Goal: Check status: Check status

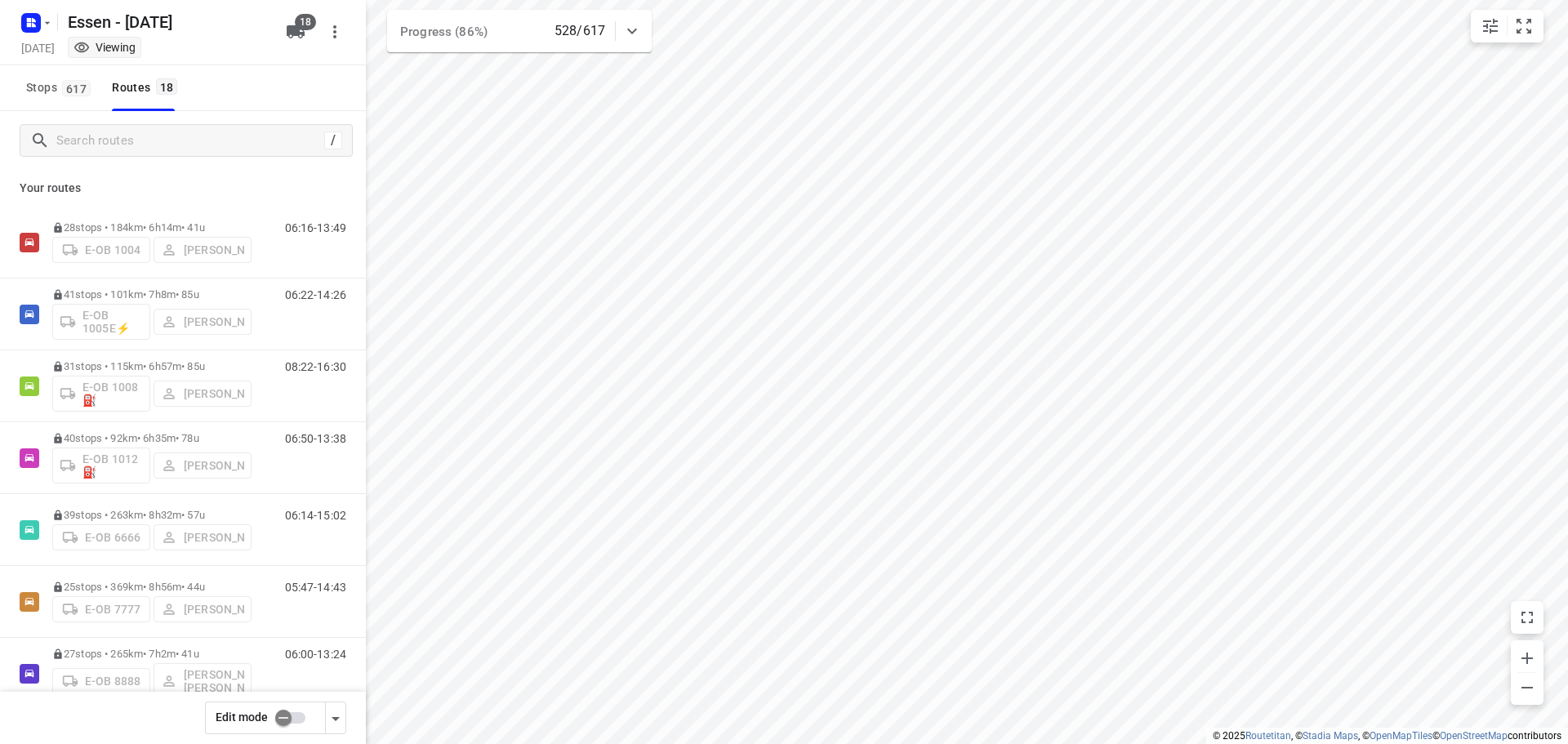
scroll to position [349, 0]
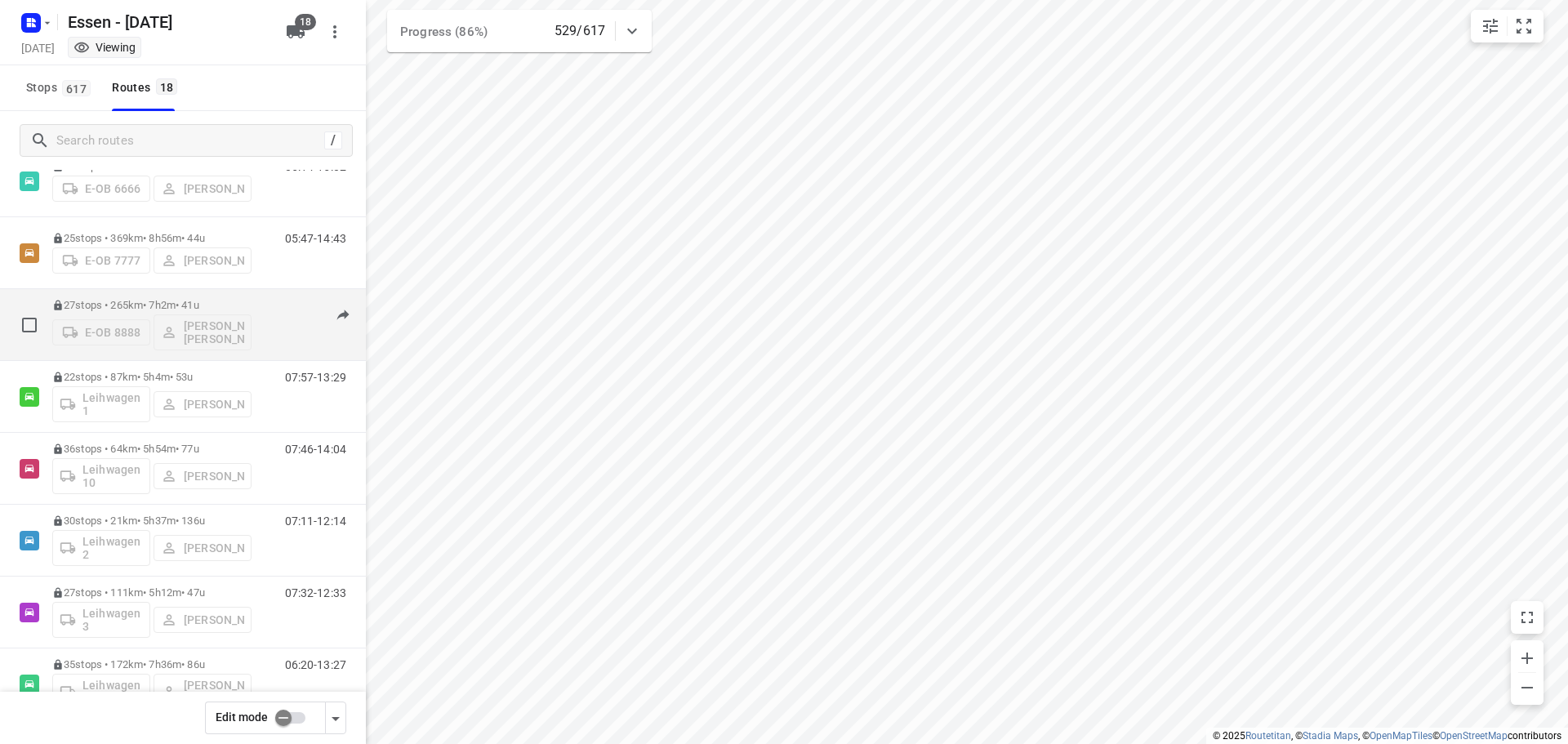
click at [265, 326] on div "06:00-13:24" at bounding box center [305, 328] width 81 height 60
click at [250, 310] on p "27 stops • 265km • 7h2m • [DATE]" at bounding box center [151, 304] width 199 height 12
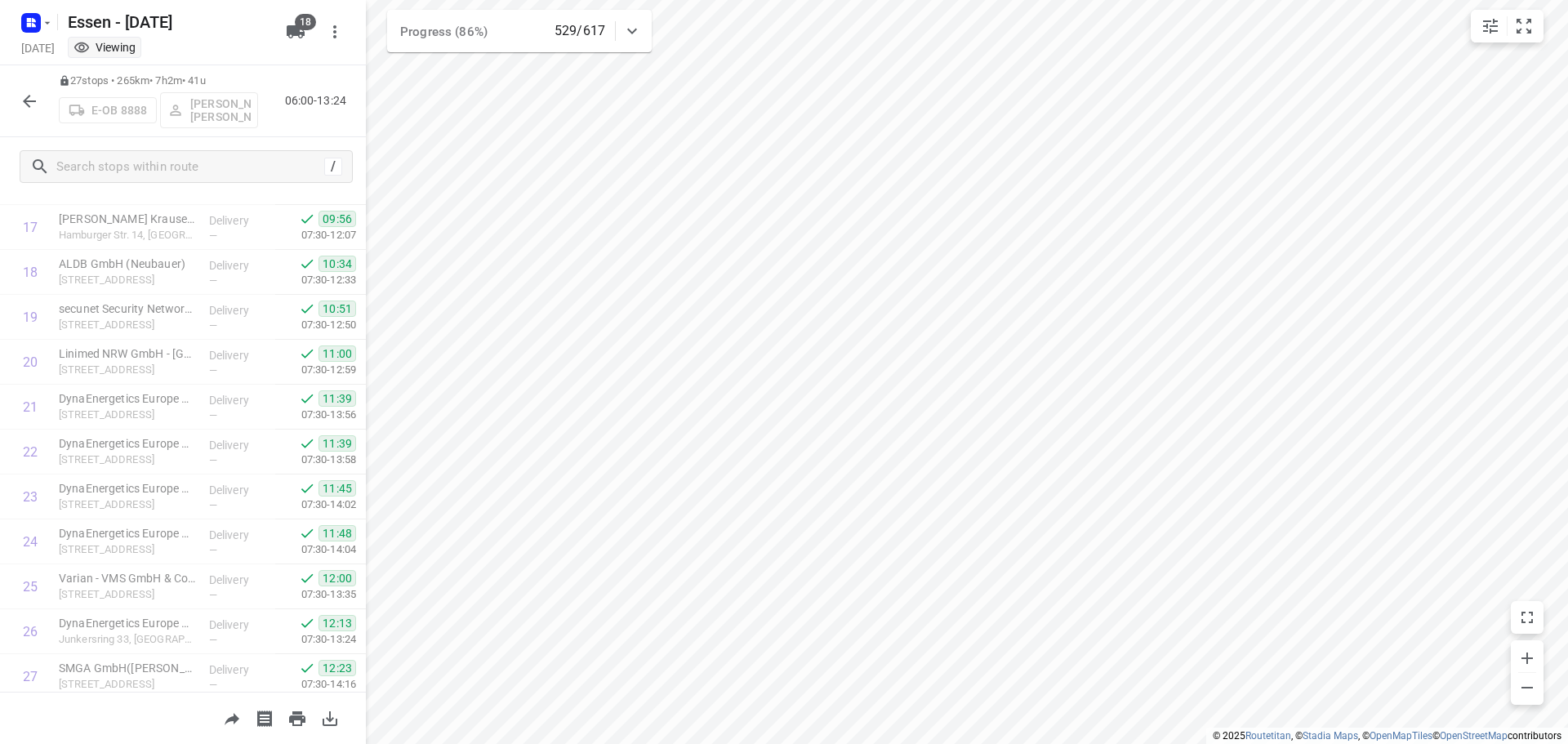
scroll to position [843, 0]
click at [27, 93] on icon "button" at bounding box center [29, 101] width 20 height 20
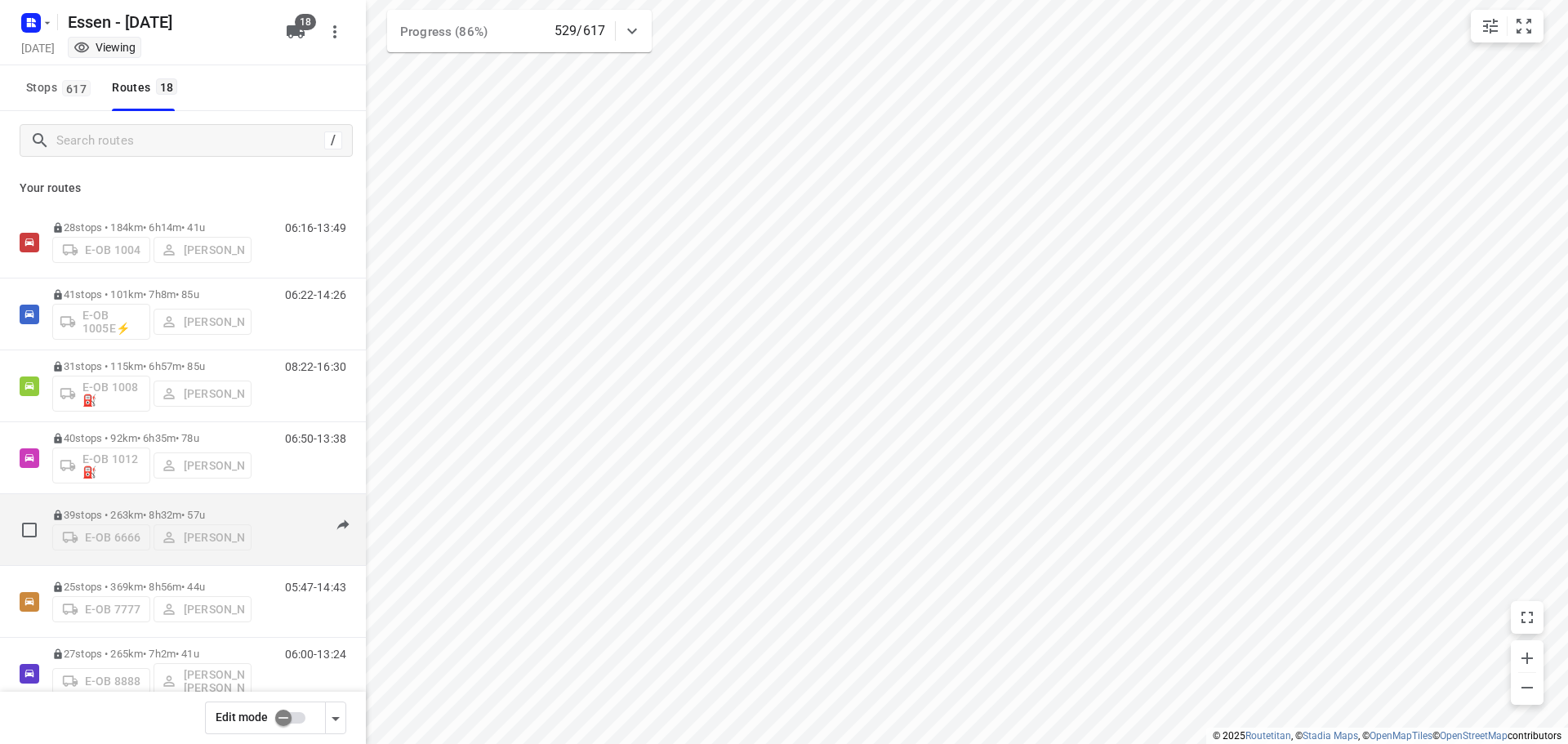
click at [265, 510] on div "06:14-15:02" at bounding box center [305, 533] width 81 height 50
click at [233, 507] on div "39 stops • 263km • 8h32m • [DATE] E-OB 6666 [PERSON_NAME]" at bounding box center [151, 529] width 199 height 58
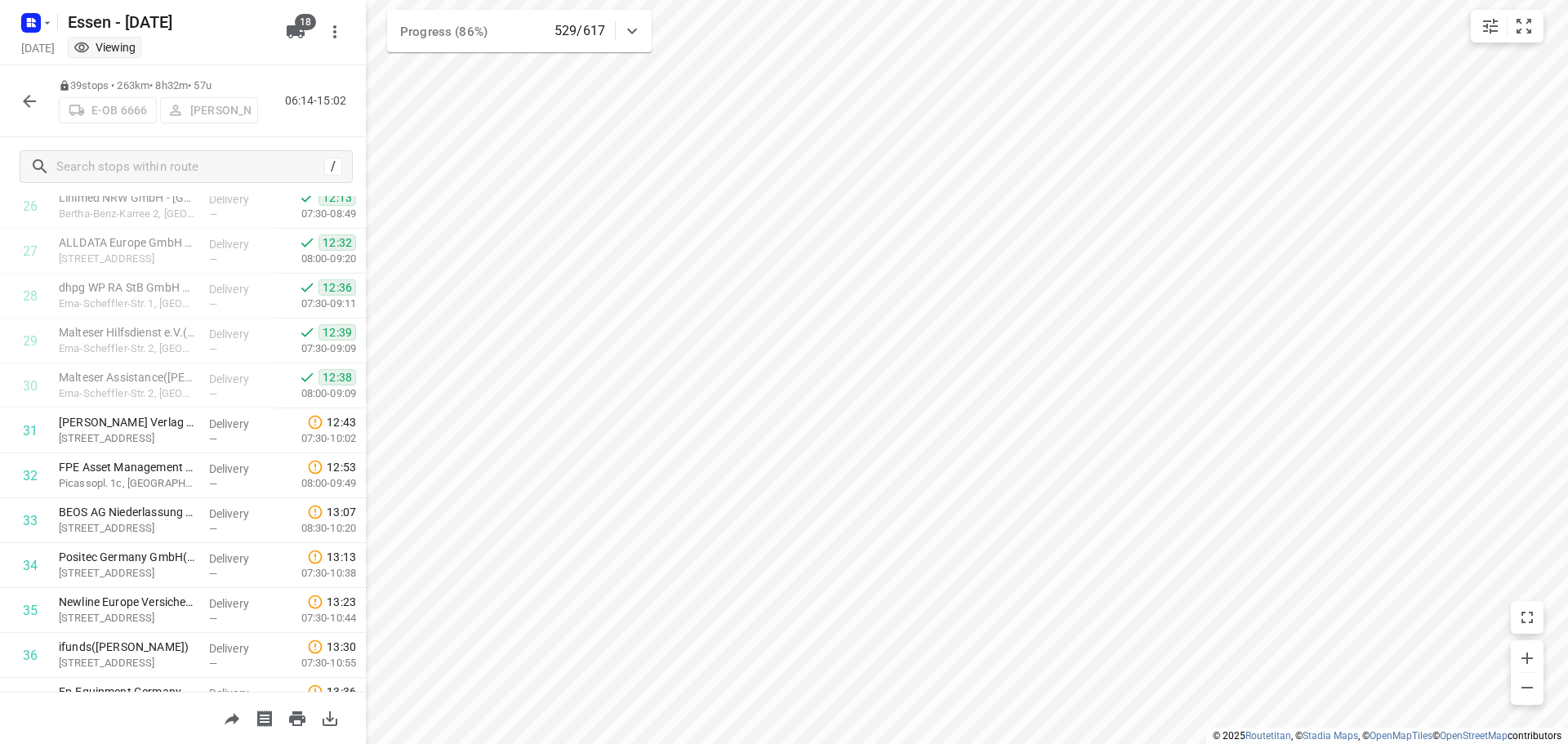
scroll to position [1383, 0]
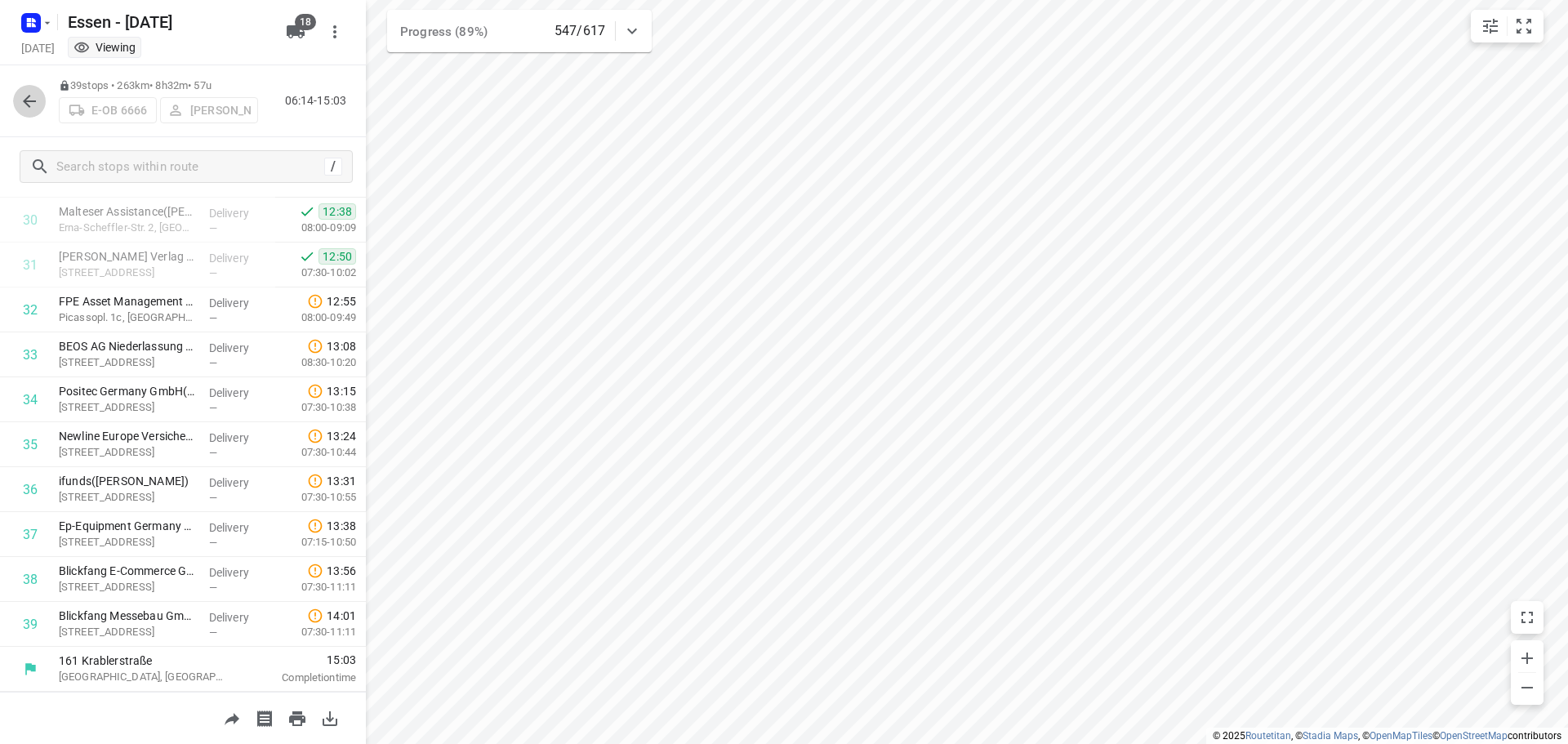
click at [29, 99] on icon "button" at bounding box center [29, 101] width 20 height 20
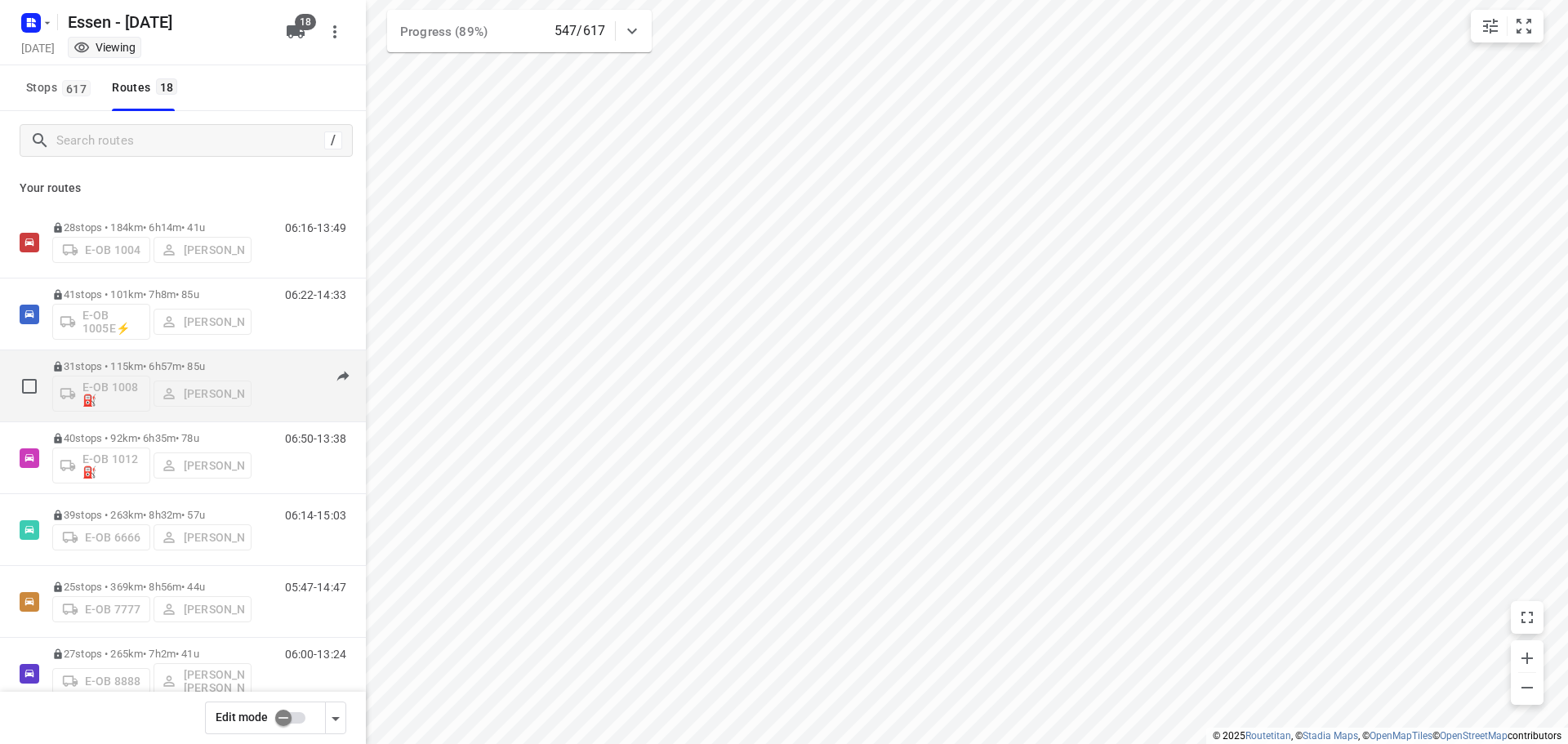
click at [159, 367] on p "31 stops • 115km • 6h57m • [DATE]" at bounding box center [151, 366] width 199 height 12
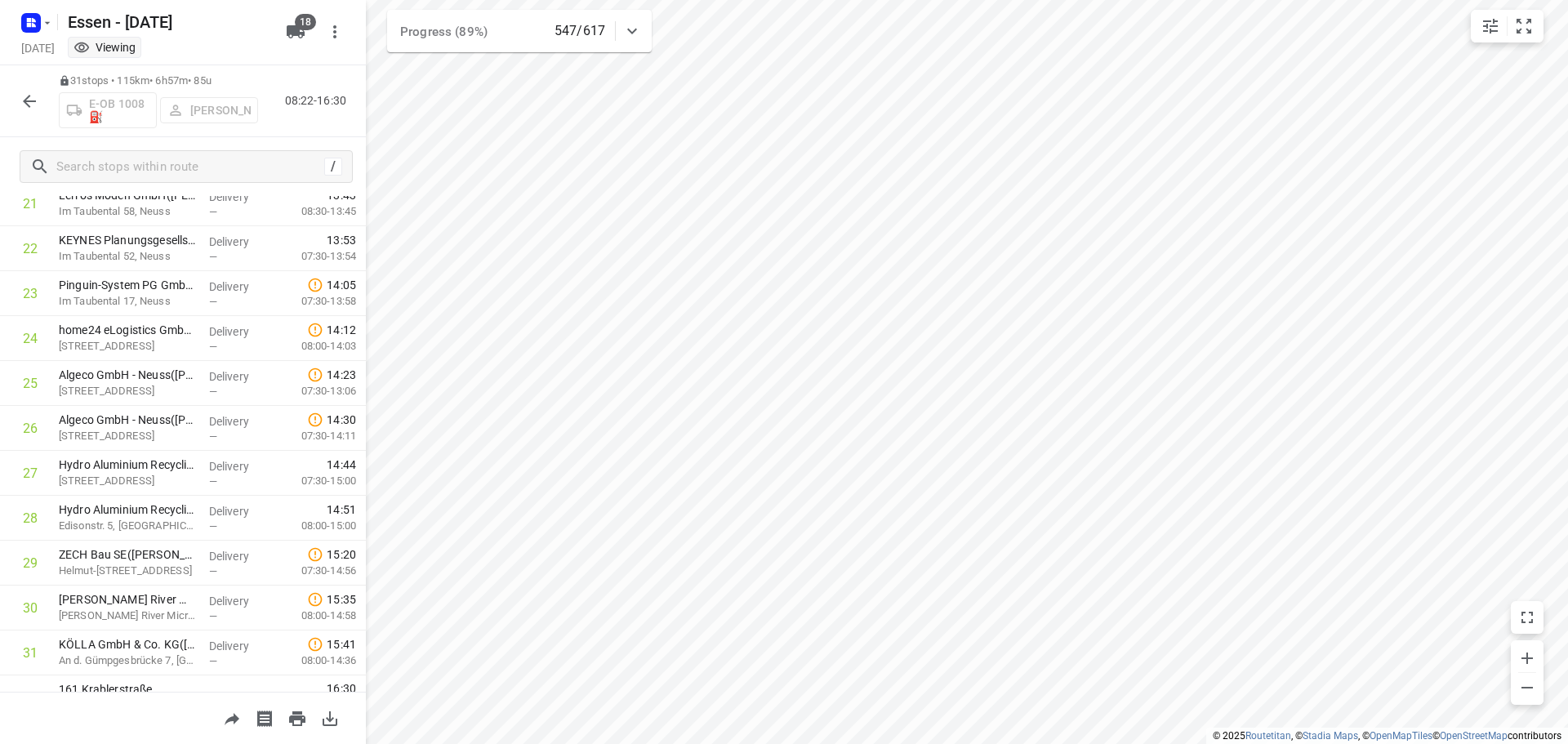
scroll to position [1024, 0]
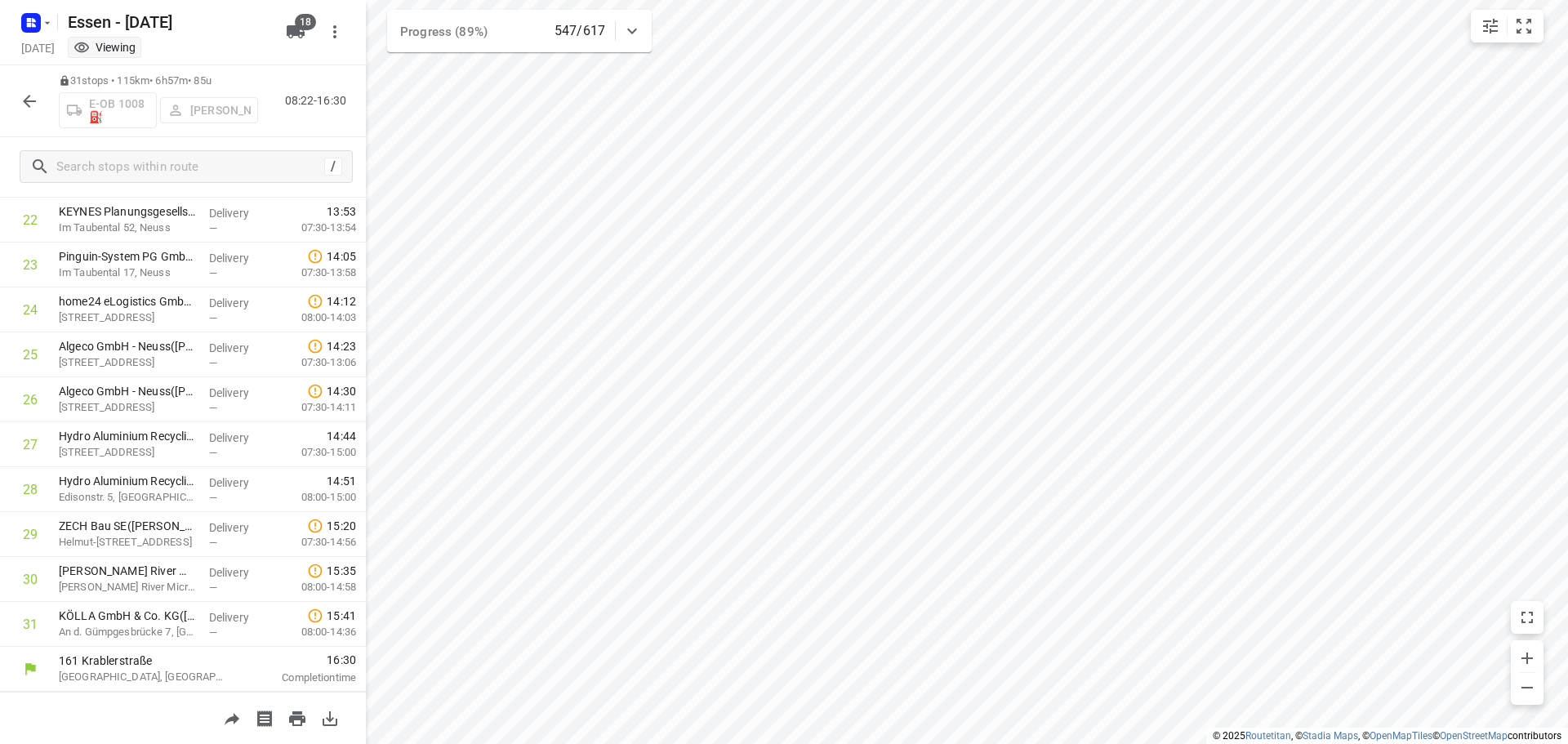
click at [27, 110] on icon "button" at bounding box center [29, 101] width 20 height 20
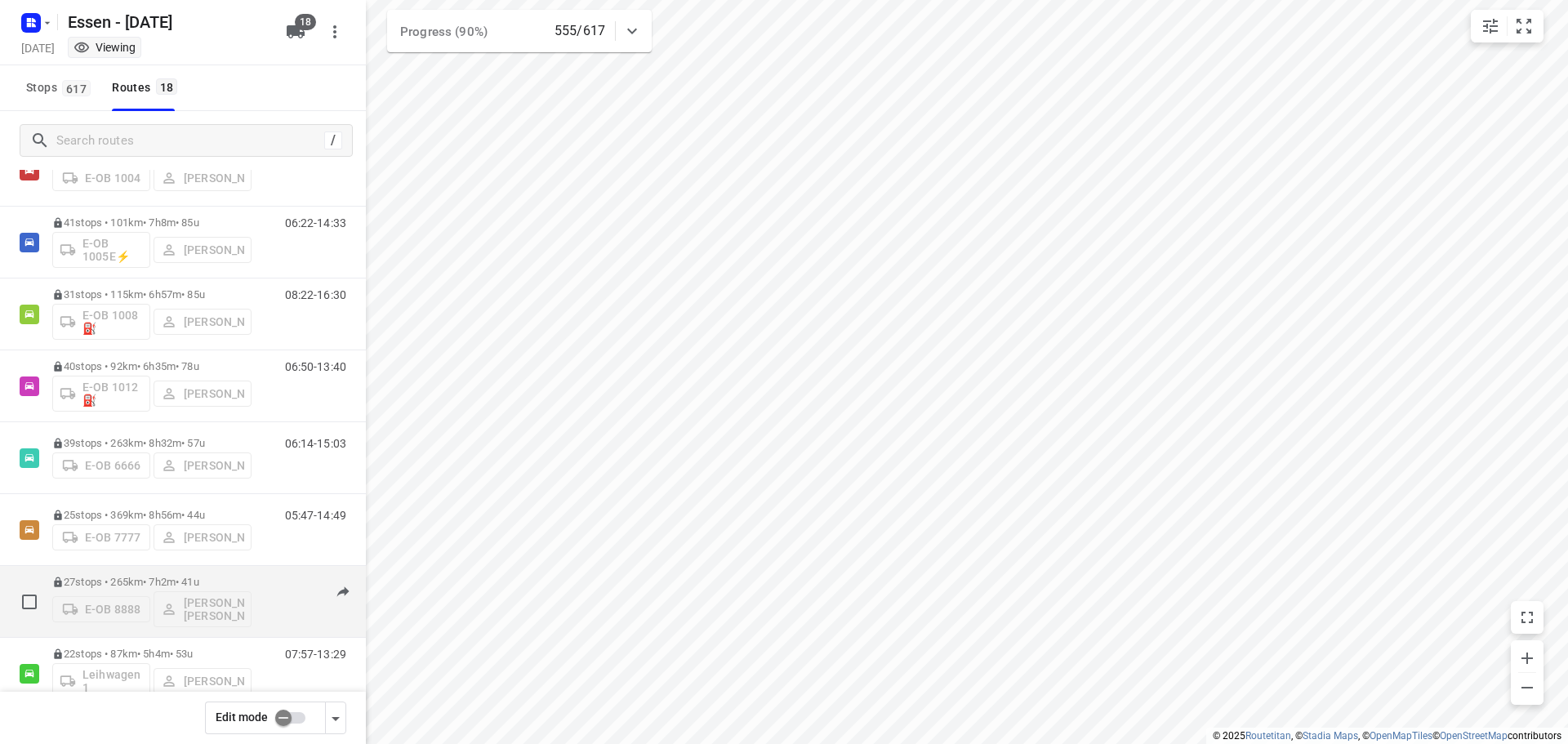
scroll to position [91, 0]
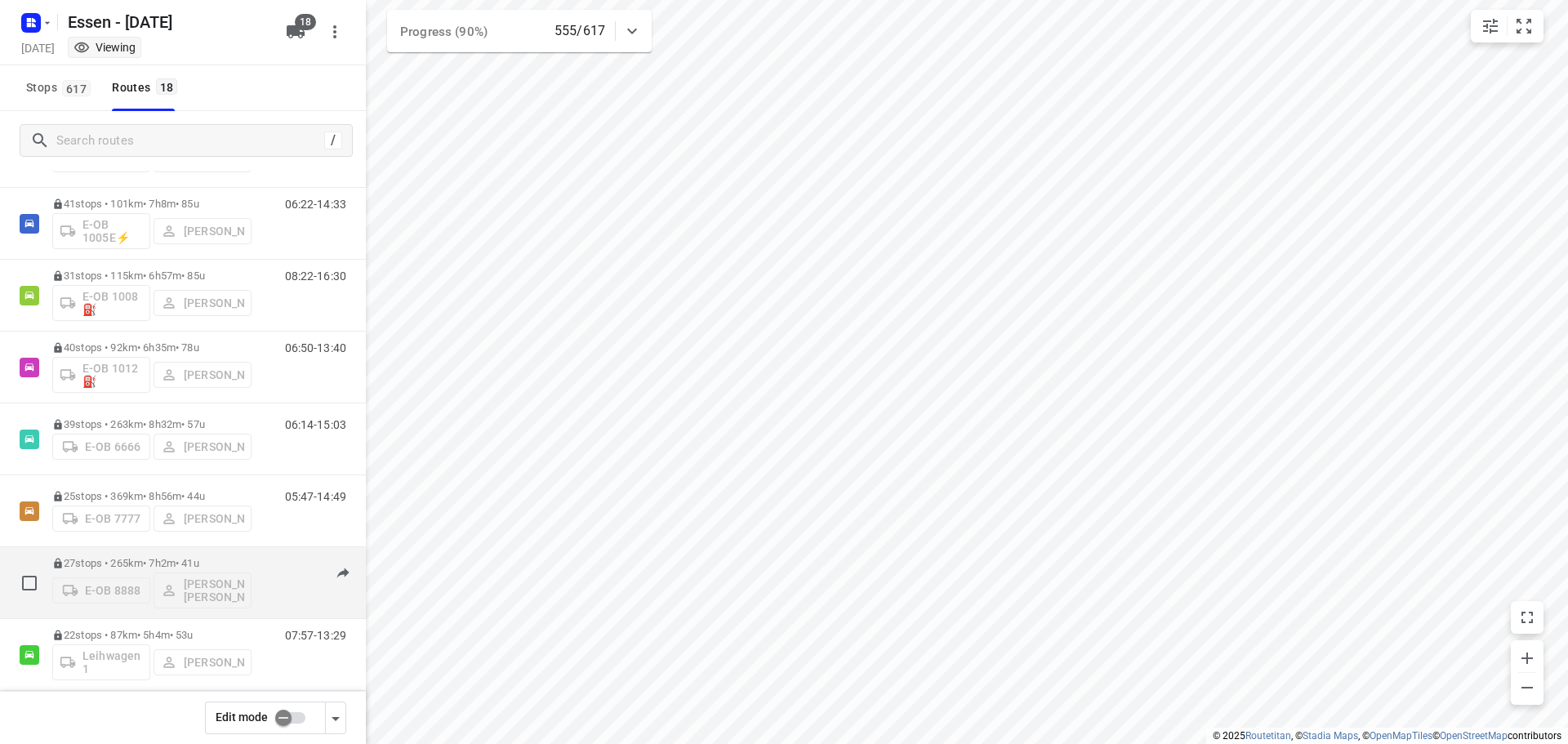
click at [238, 562] on p "27 stops • 265km • 7h2m • [DATE]" at bounding box center [151, 562] width 199 height 12
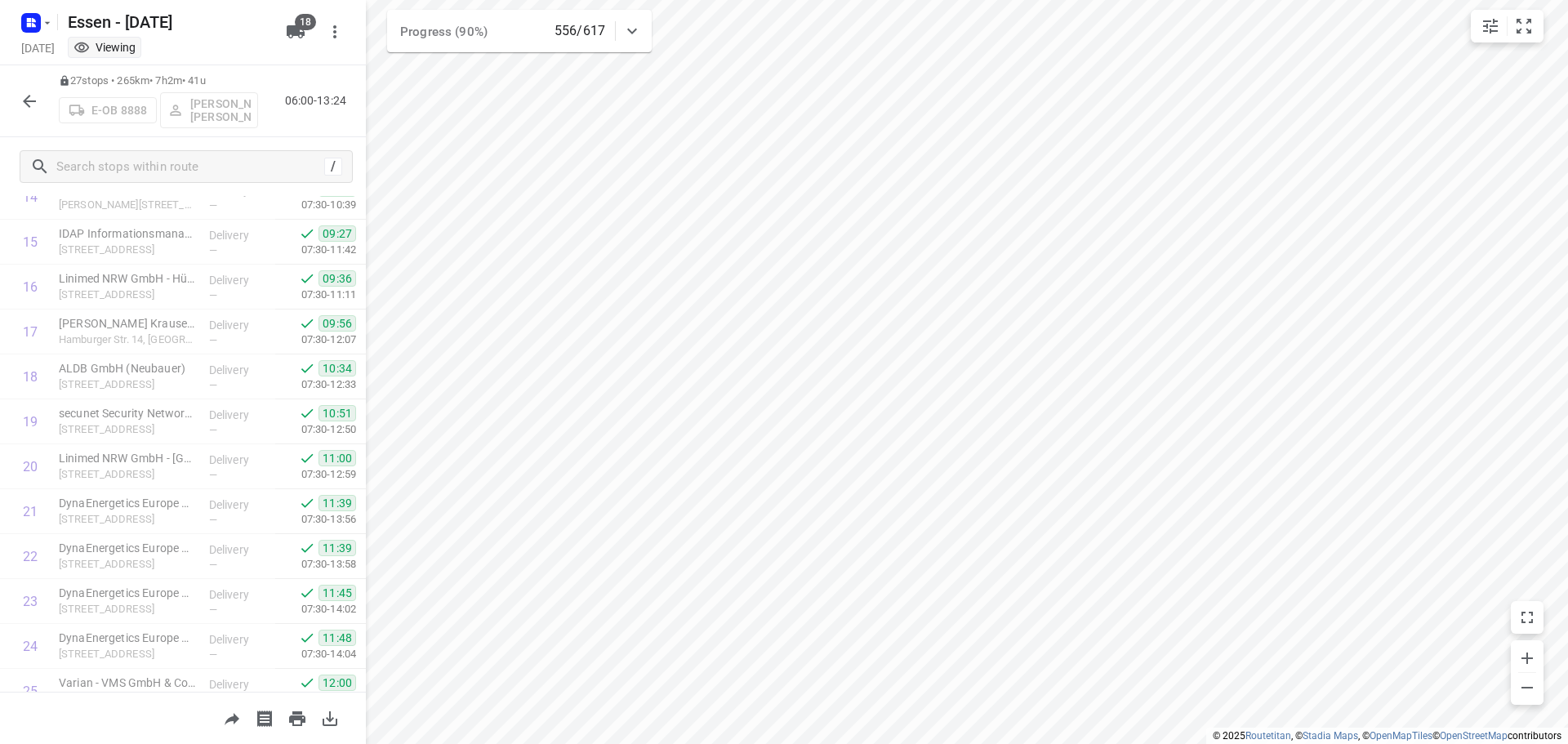
scroll to position [843, 0]
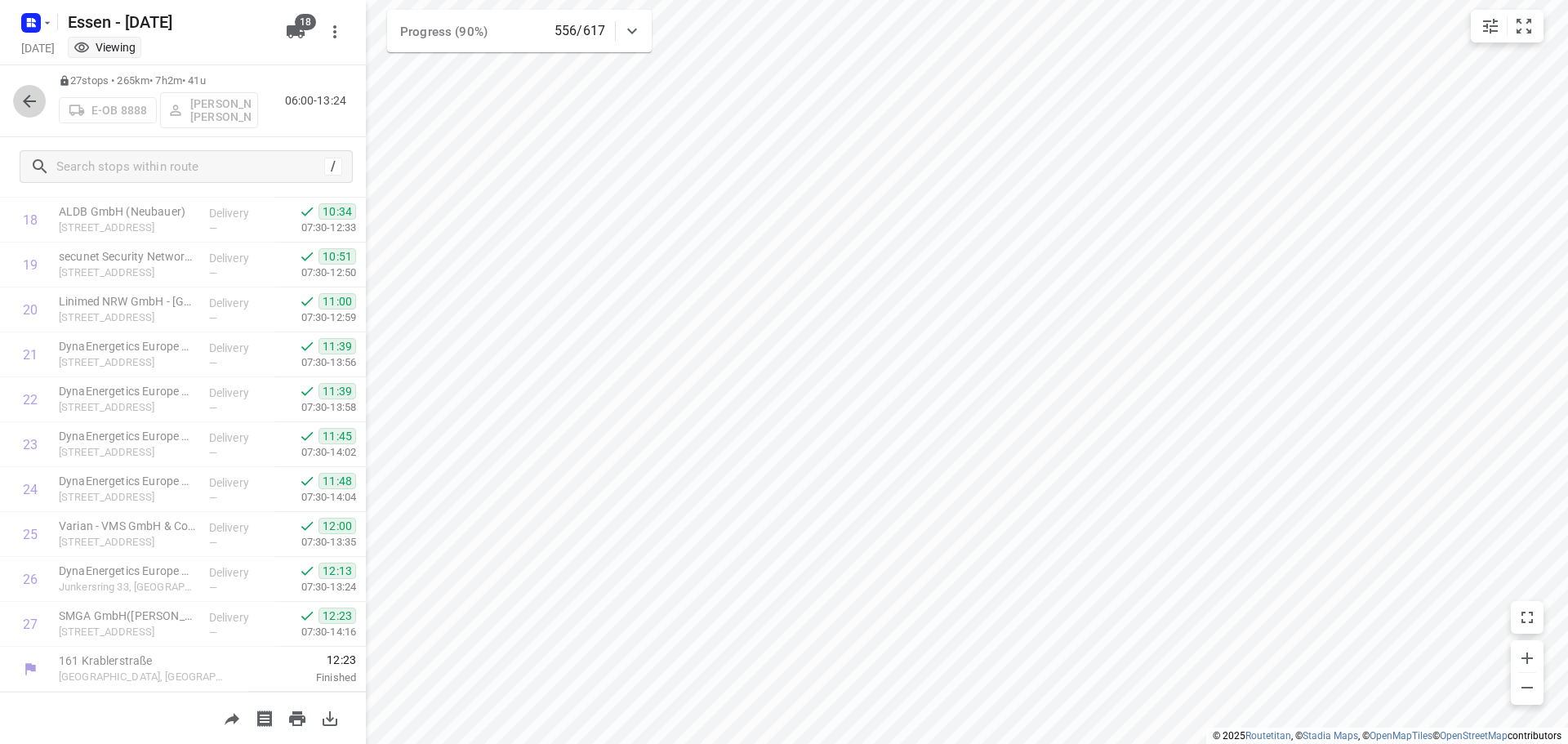
click at [25, 99] on icon "button" at bounding box center [29, 101] width 13 height 13
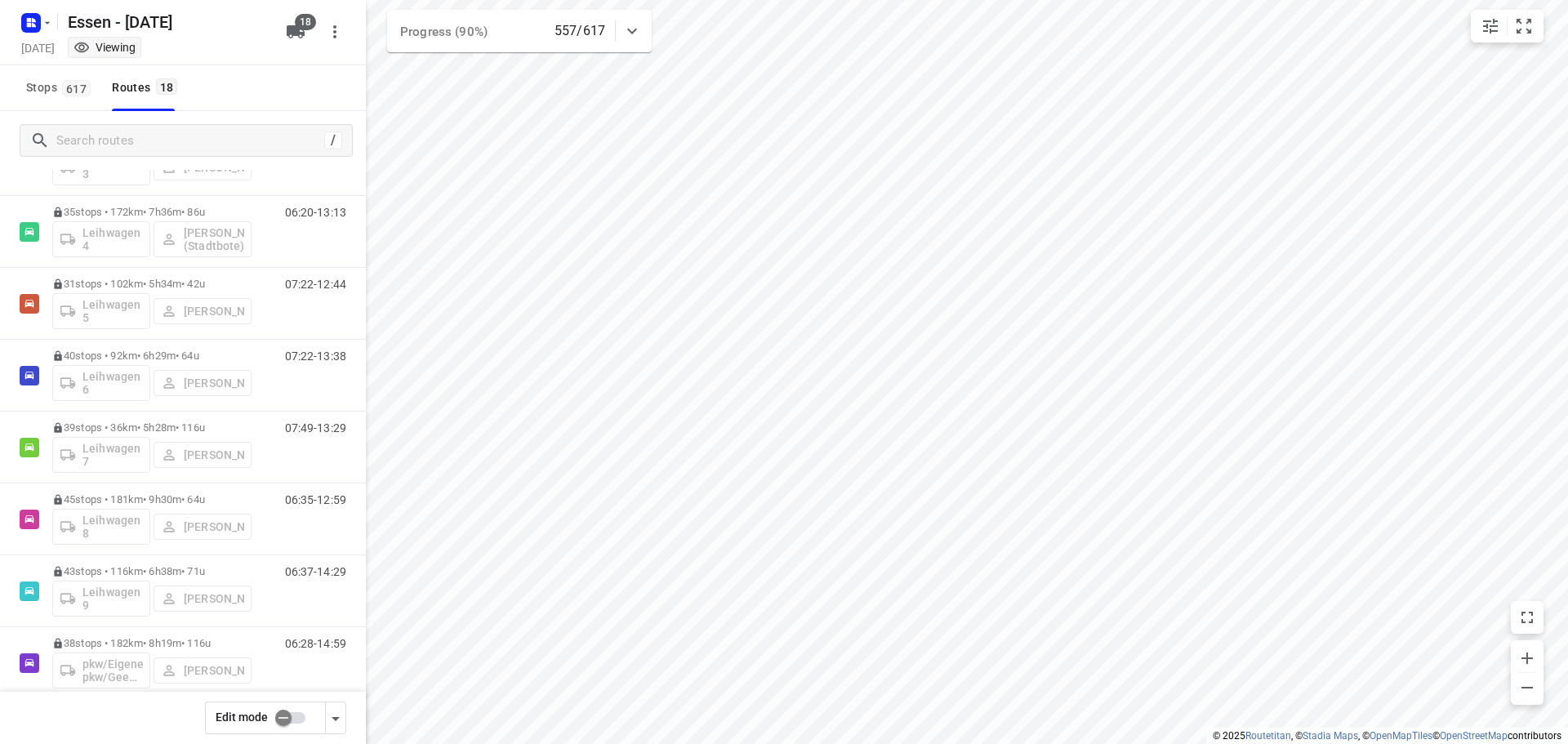
scroll to position [825, 0]
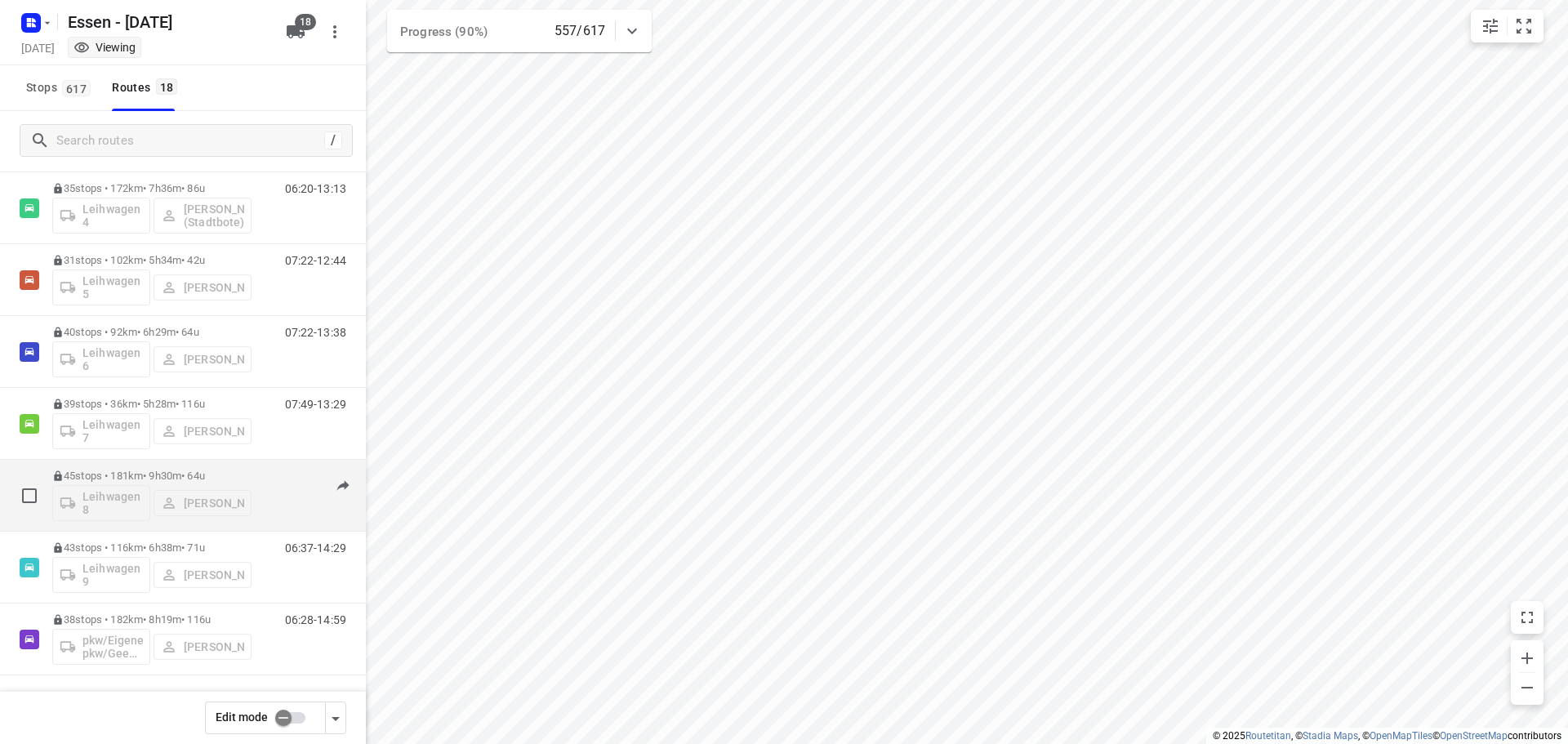
click at [241, 477] on p "45 stops • 181km • 9h30m • [DATE]" at bounding box center [151, 476] width 199 height 12
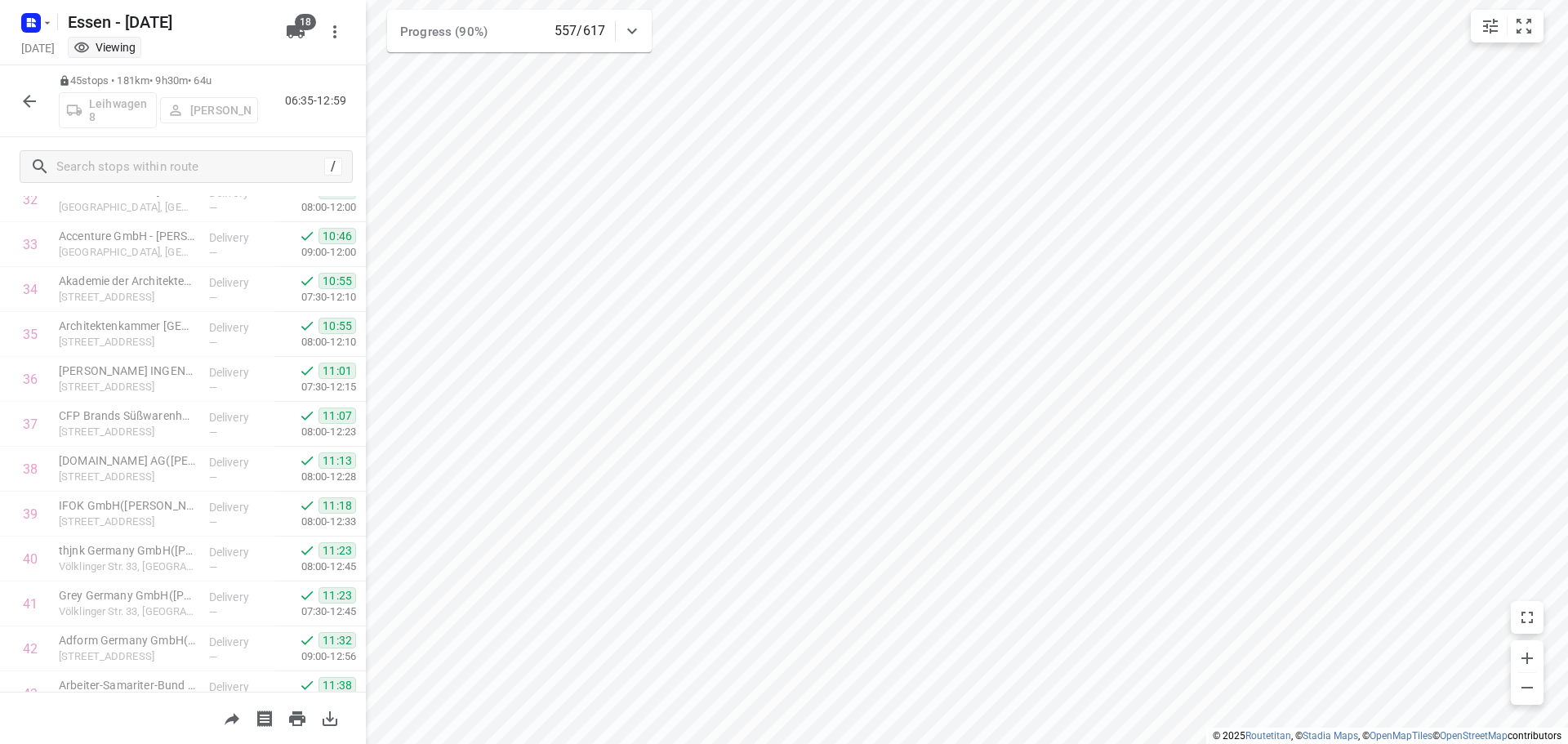
scroll to position [1652, 0]
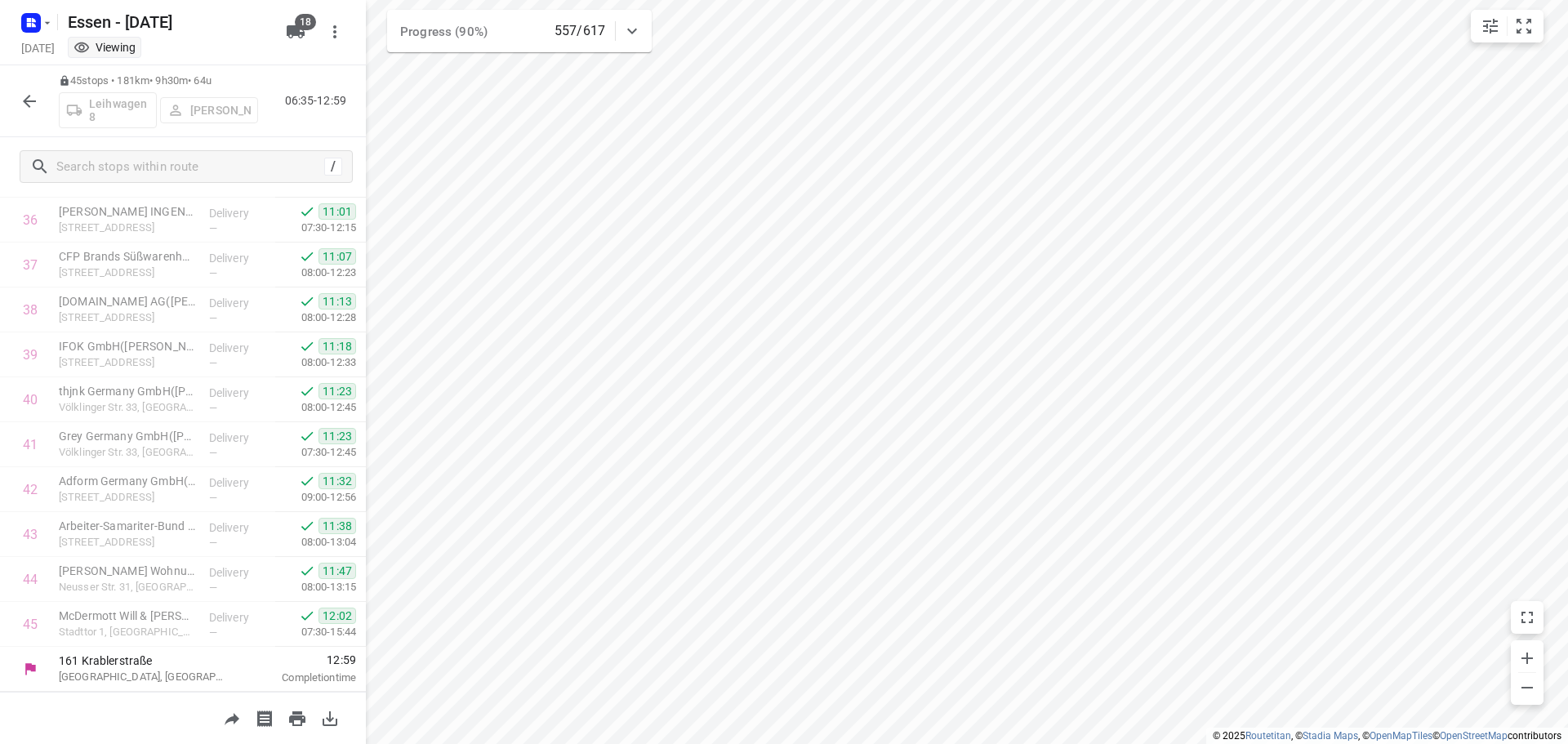
click at [22, 99] on icon "button" at bounding box center [29, 101] width 20 height 20
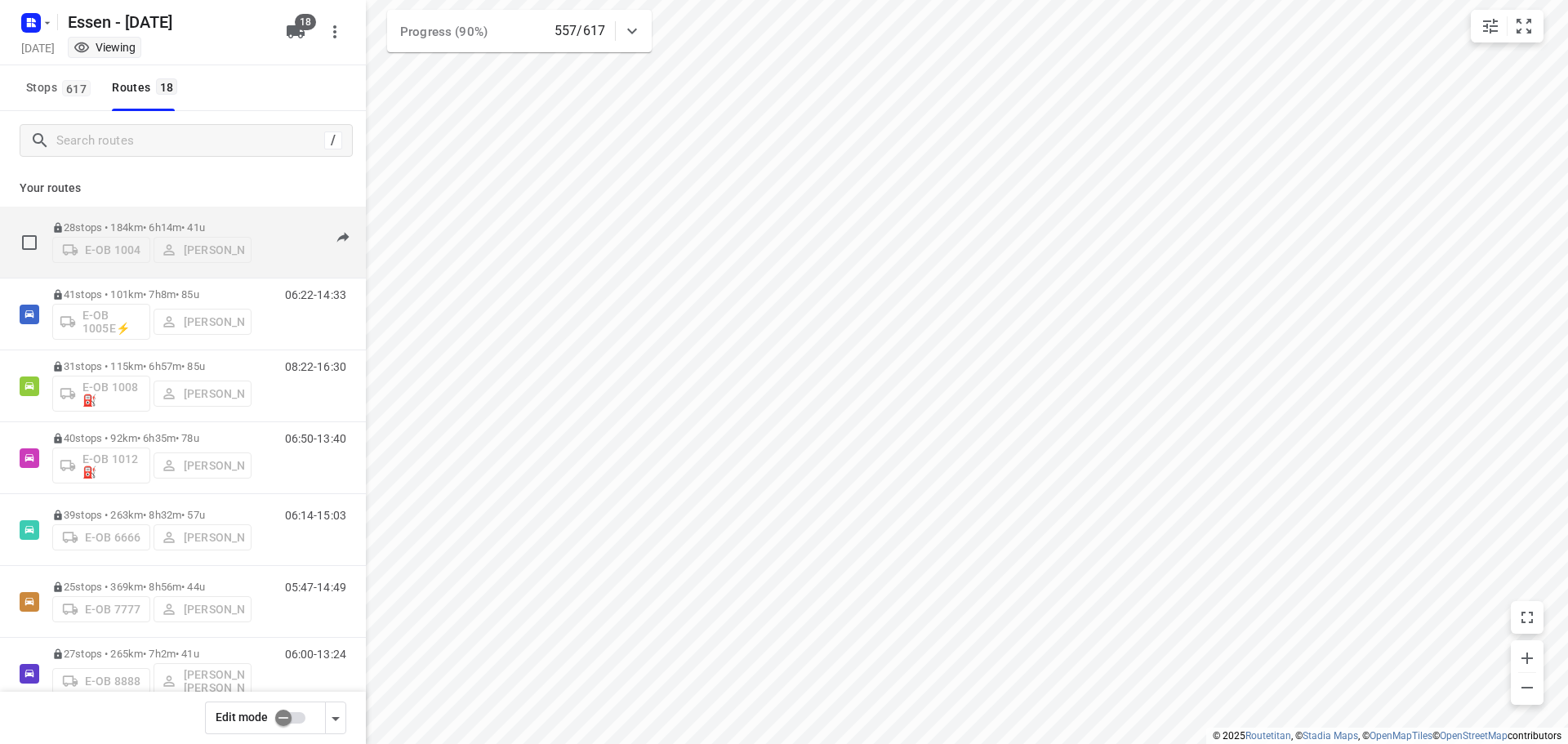
click at [237, 224] on p "28 stops • 184km • 6h14m • [DATE]" at bounding box center [151, 227] width 199 height 12
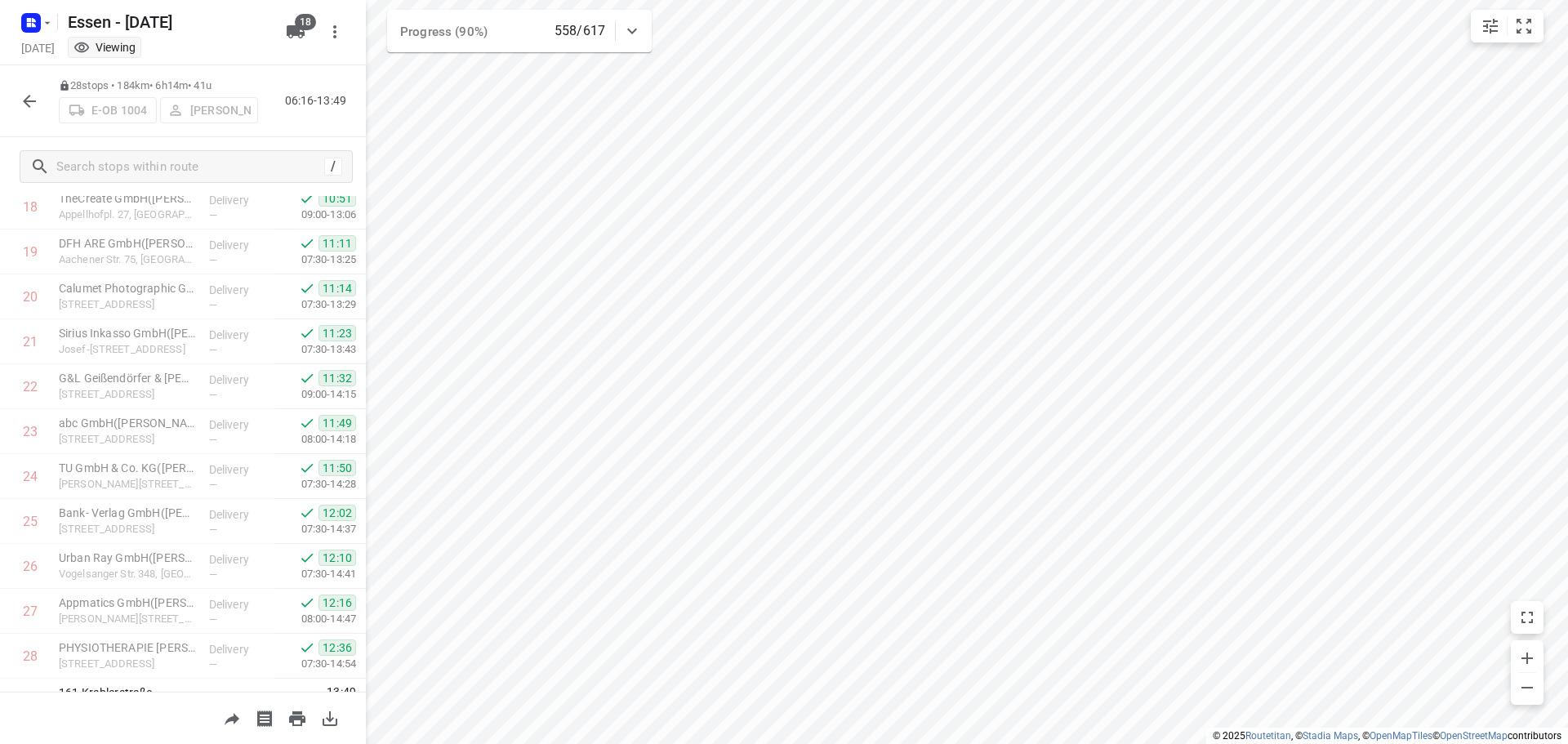
scroll to position [889, 0]
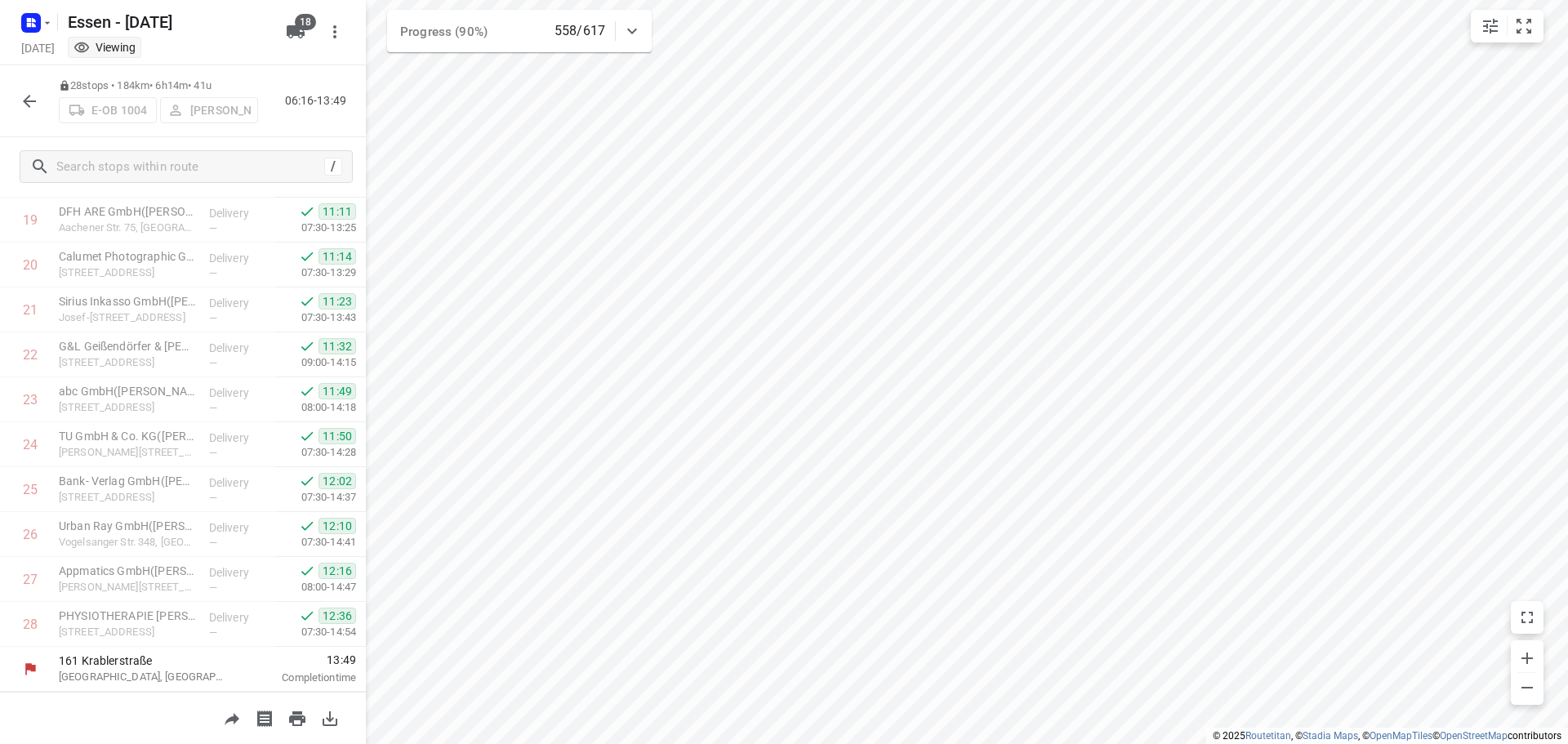
click at [23, 92] on icon "button" at bounding box center [29, 101] width 20 height 20
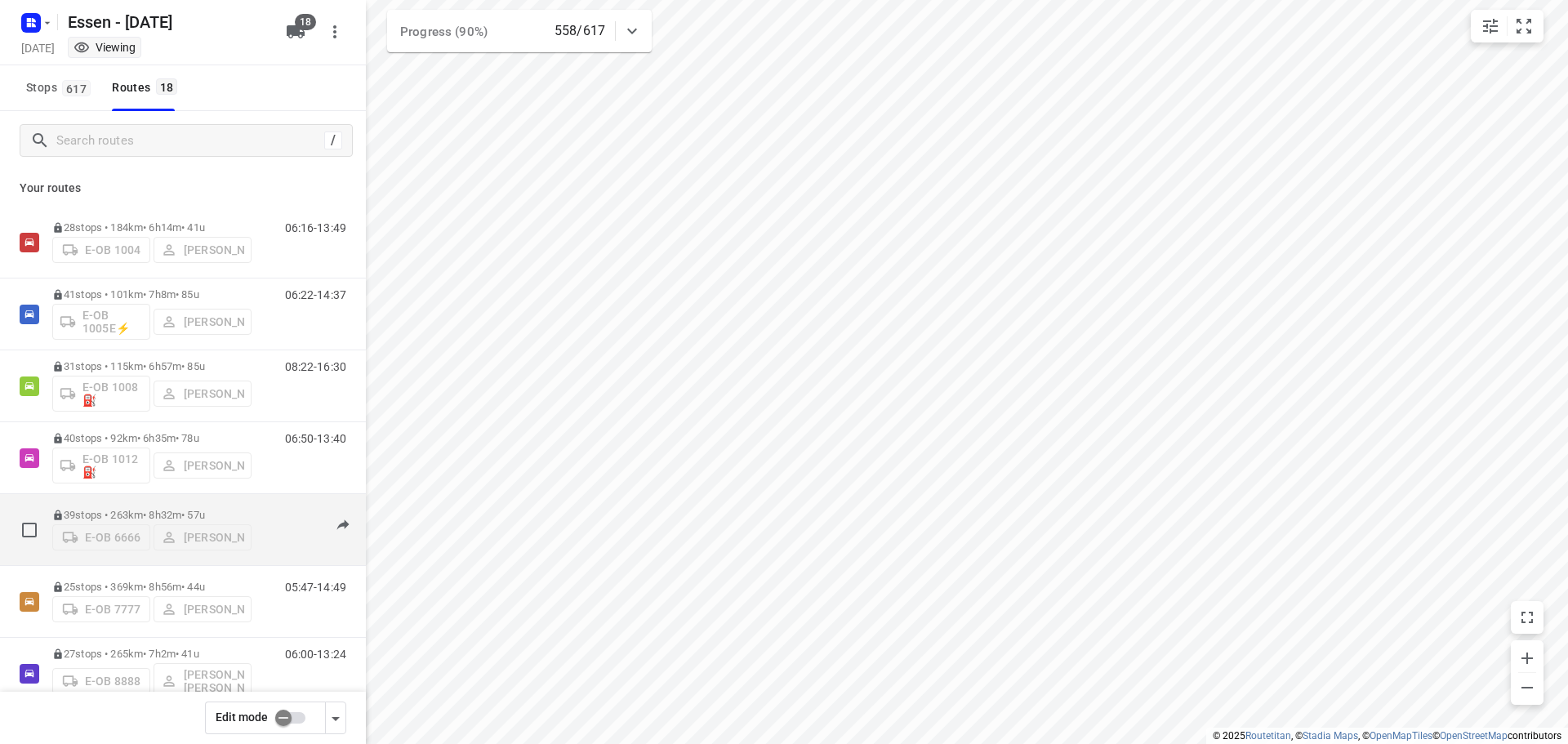
click at [237, 510] on p "39 stops • 263km • 8h32m • [DATE]" at bounding box center [151, 514] width 199 height 12
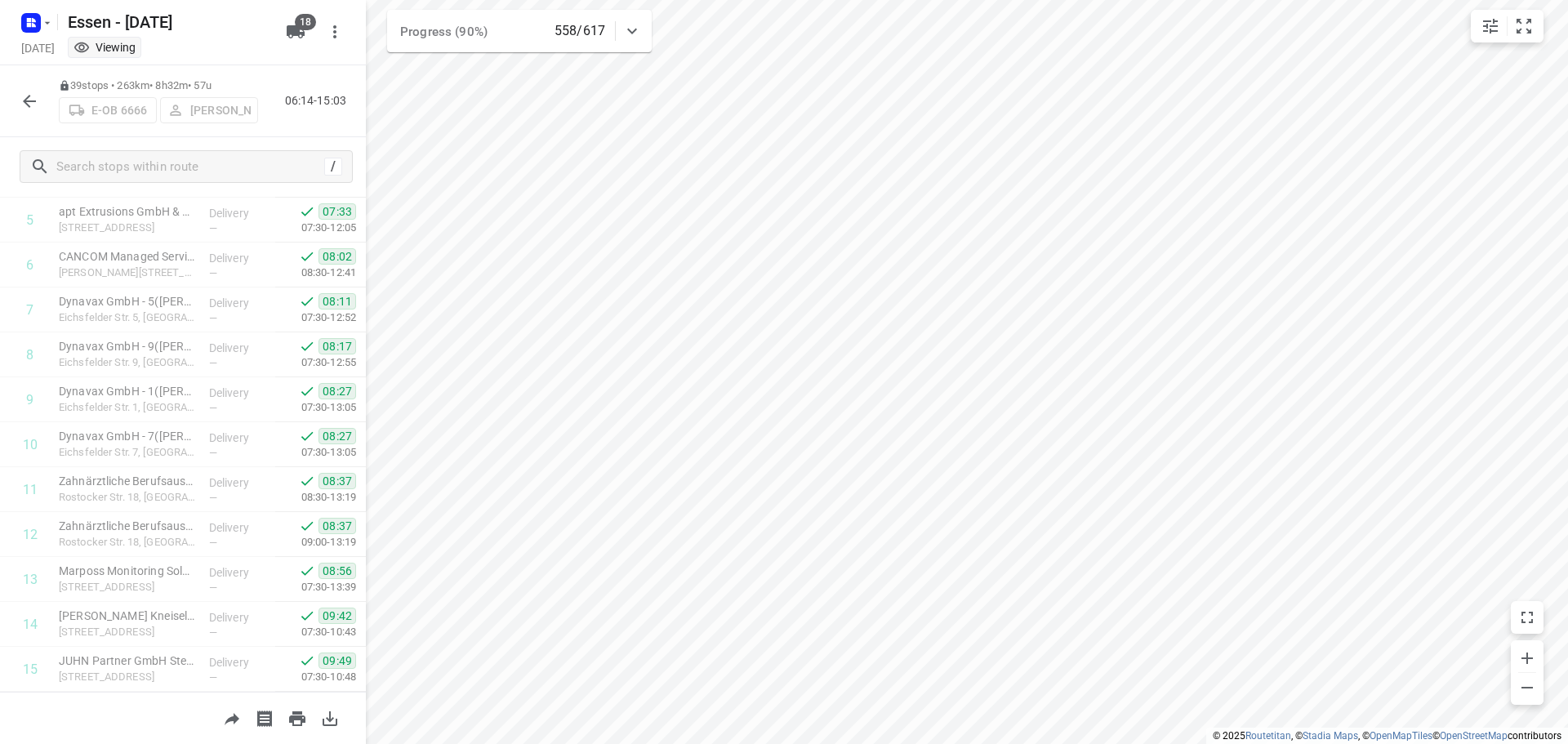
scroll to position [267, 0]
click at [22, 103] on icon "button" at bounding box center [29, 101] width 20 height 20
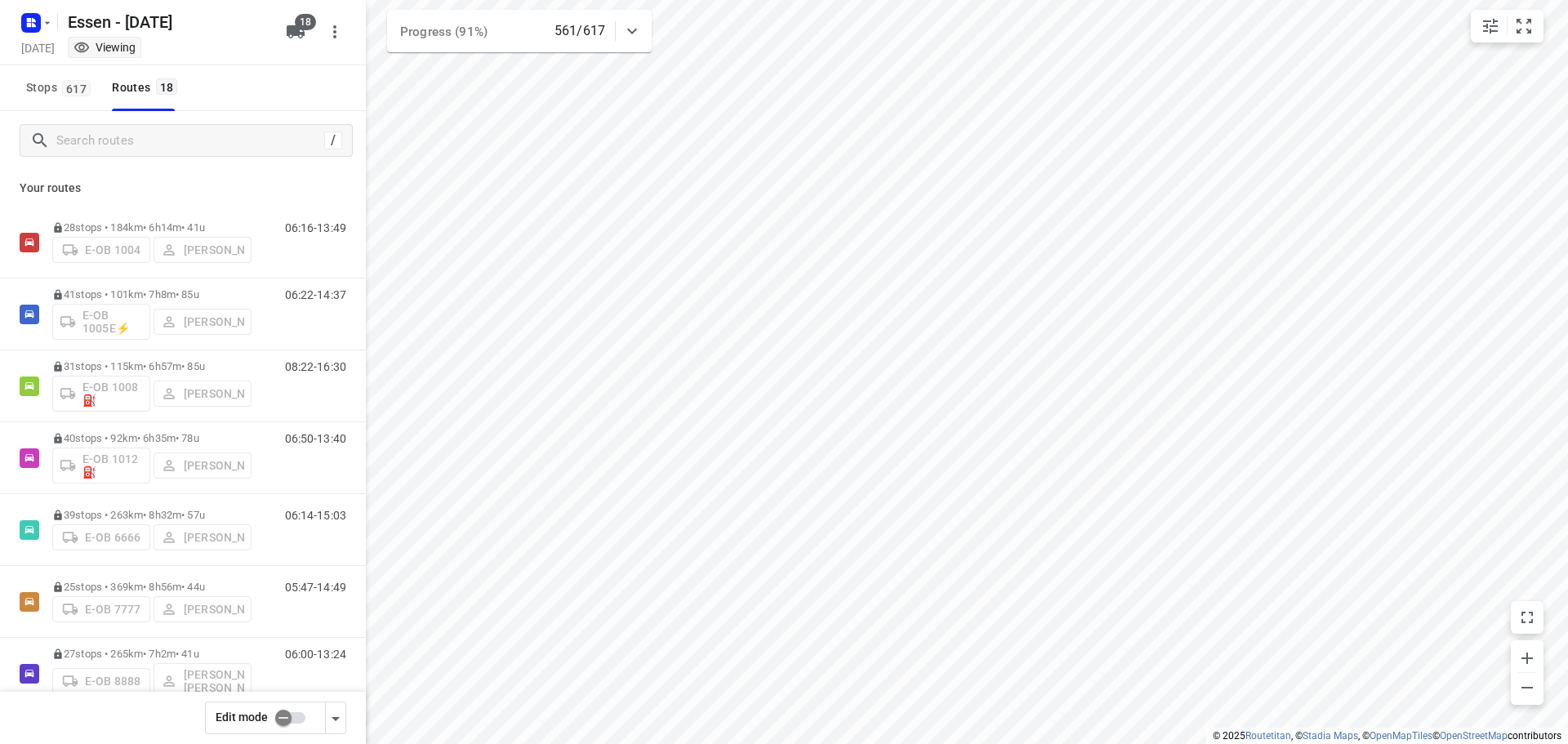
drag, startPoint x: 86, startPoint y: 21, endPoint x: 69, endPoint y: 21, distance: 17.0
click at [87, 21] on div "Essen - [DATE]" at bounding box center [146, 20] width 261 height 29
click at [45, 23] on icon "button" at bounding box center [47, 23] width 13 height 13
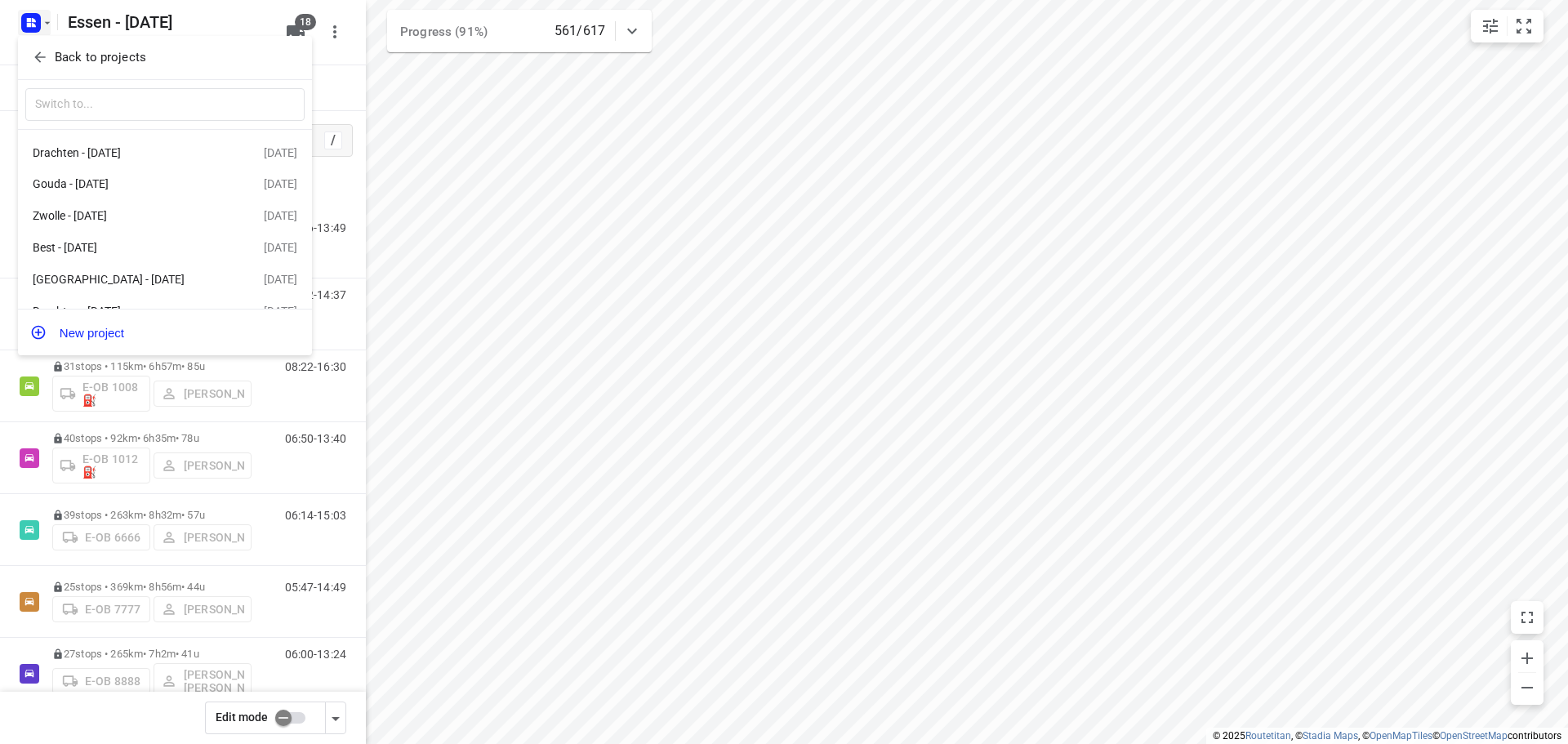
click at [38, 56] on icon "button" at bounding box center [39, 57] width 10 height 10
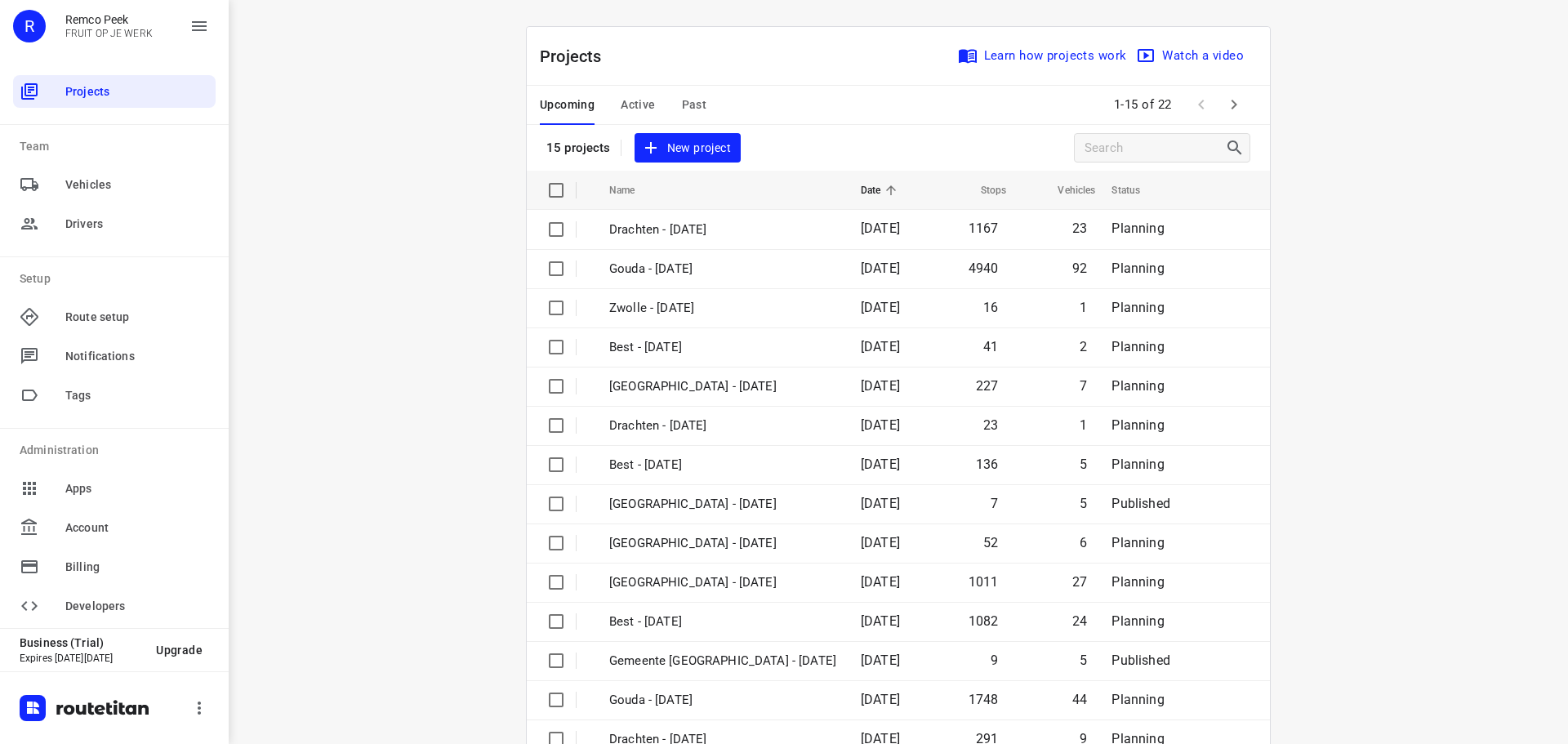
click at [691, 101] on span "Past" at bounding box center [694, 105] width 26 height 21
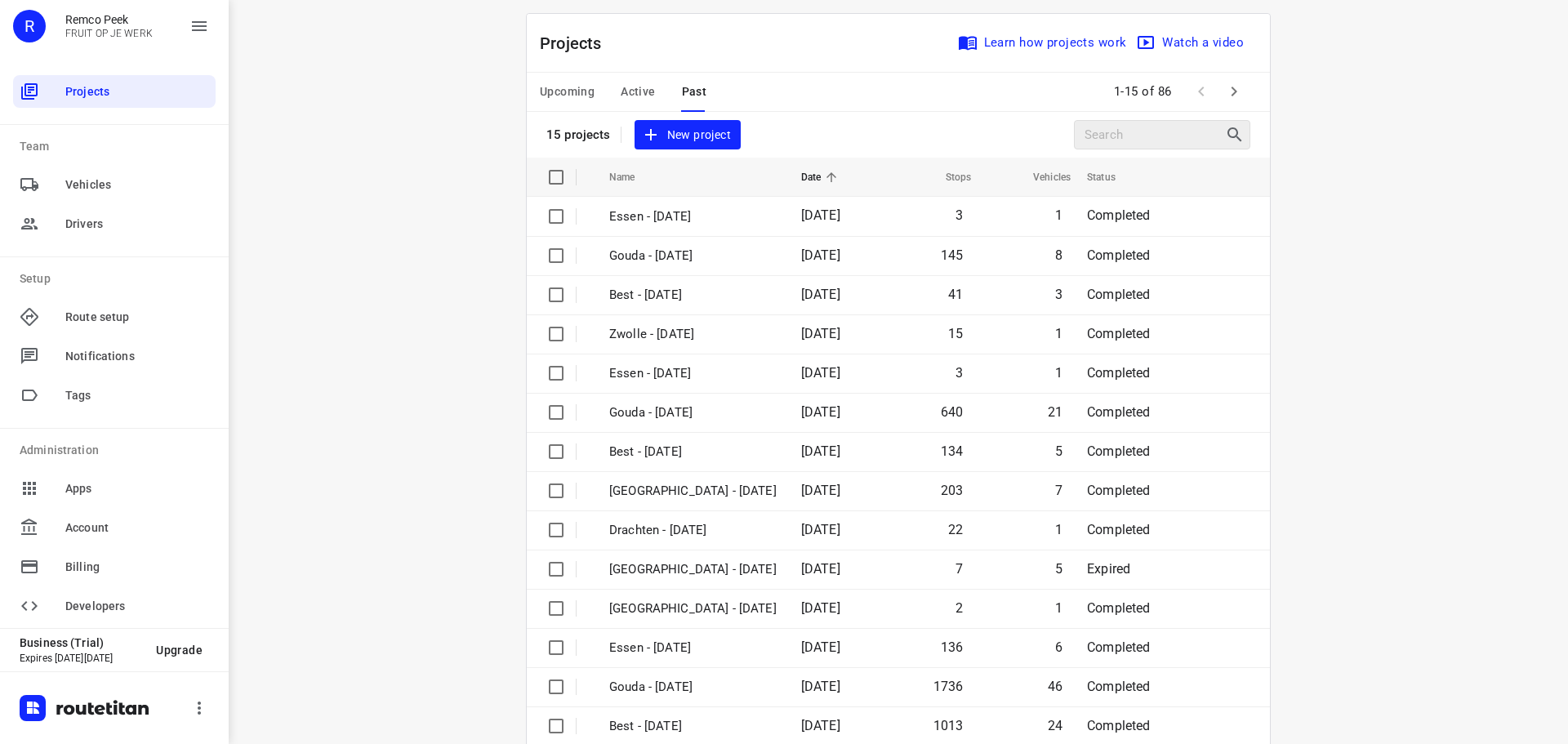
scroll to position [10, 0]
click at [1230, 92] on icon "button" at bounding box center [1233, 94] width 20 height 20
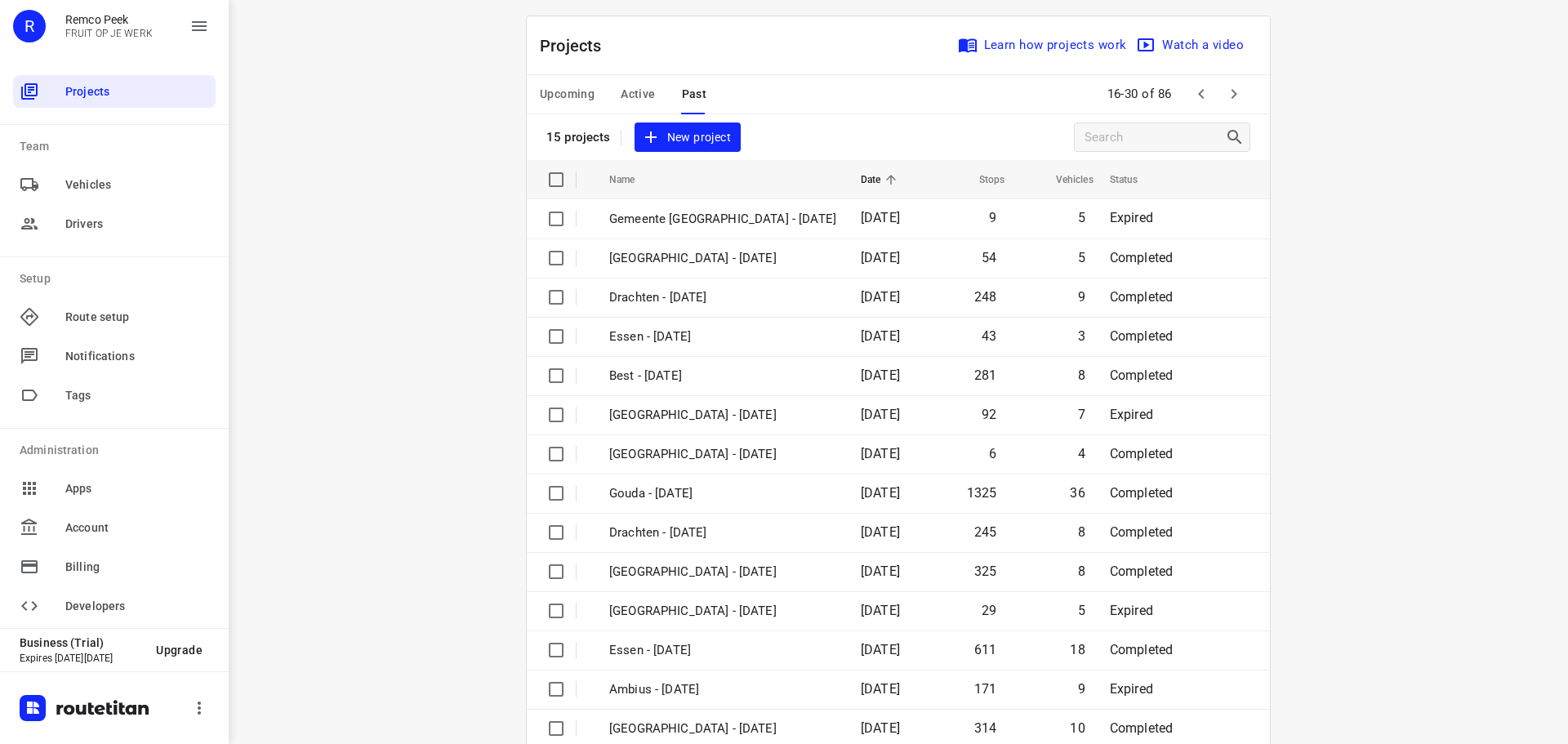
scroll to position [0, 0]
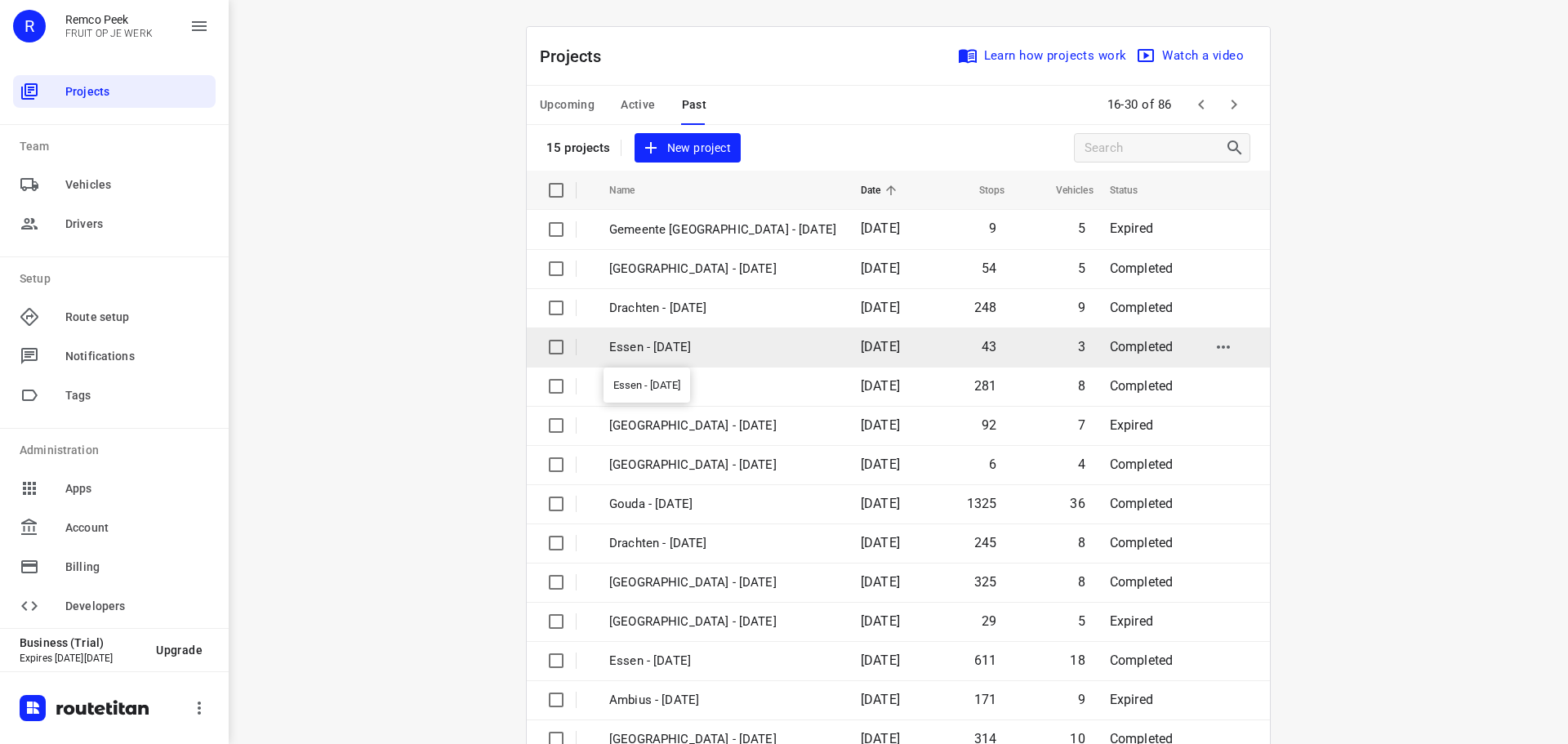
click at [717, 345] on p "Essen - [DATE]" at bounding box center [723, 348] width 227 height 19
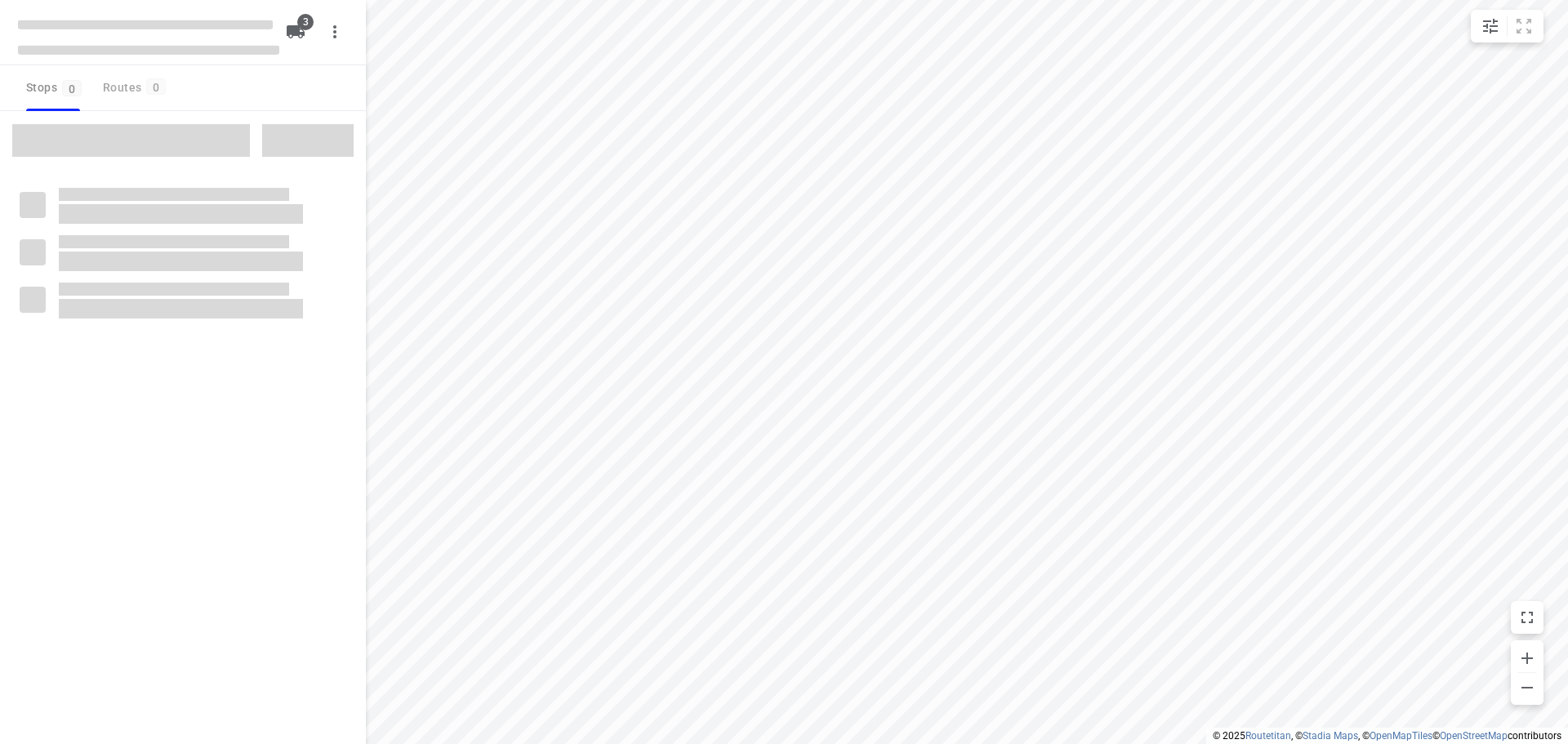
checkbox input "true"
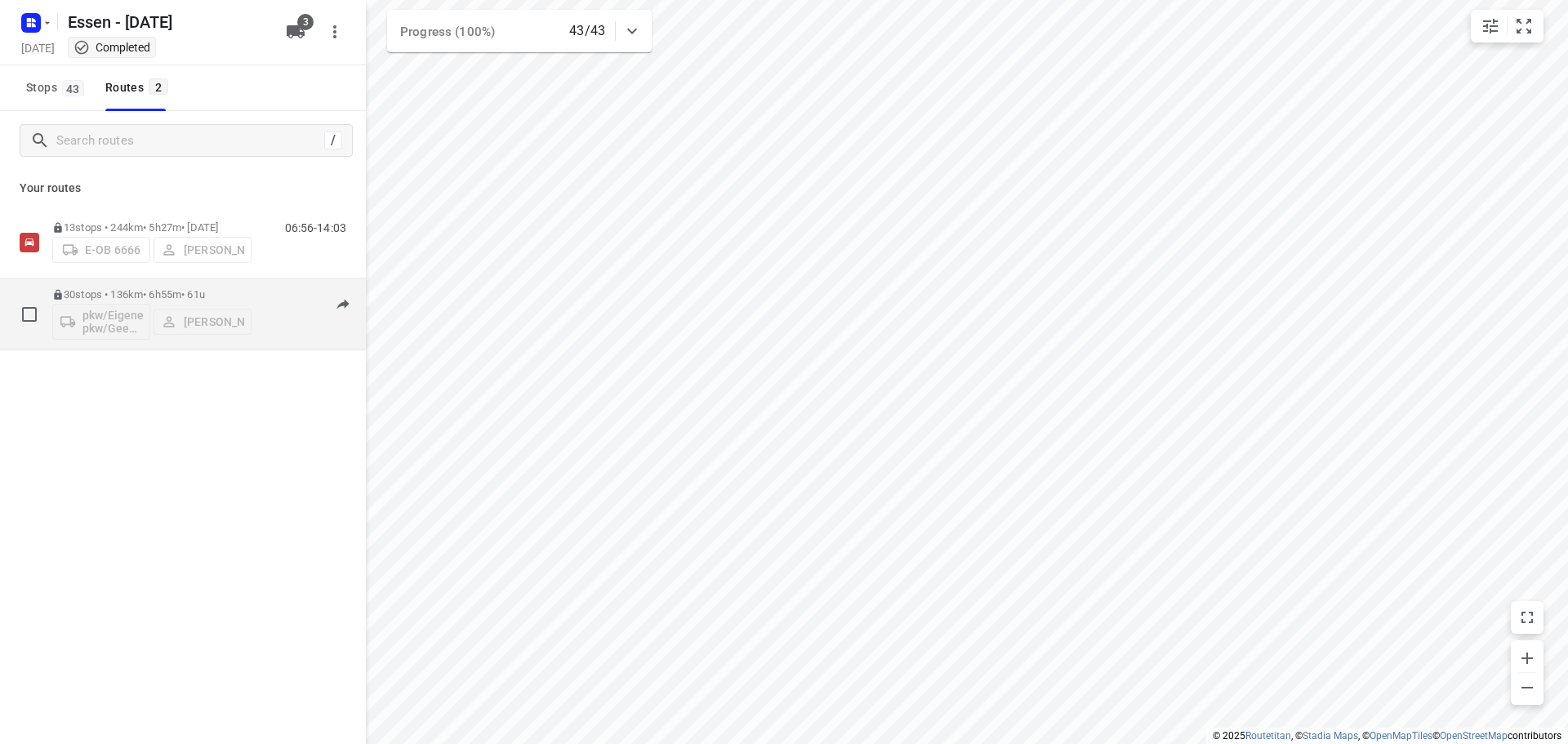
click at [244, 300] on p "30 stops • 136km • 6h55m • [DATE]" at bounding box center [151, 294] width 199 height 12
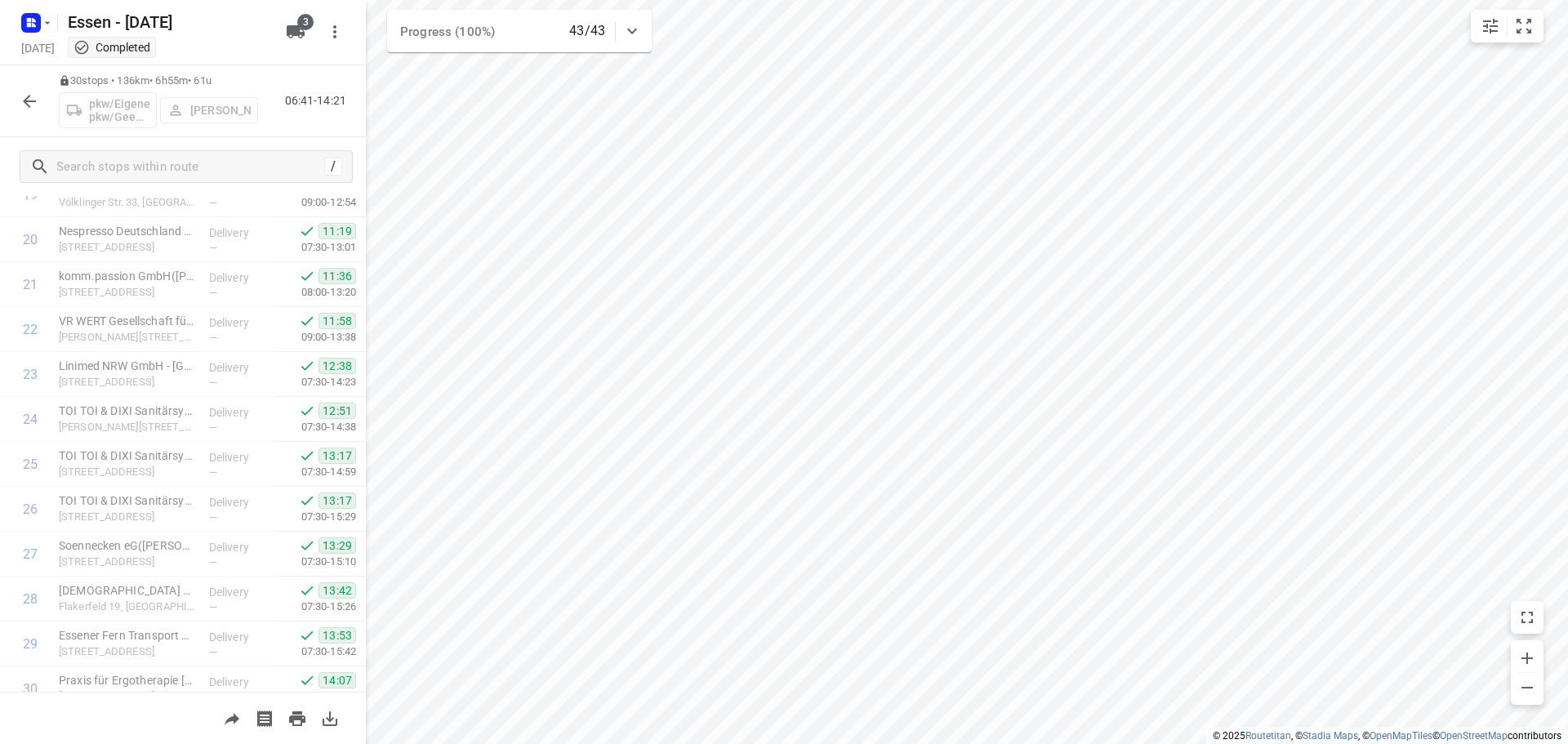
scroll to position [929, 0]
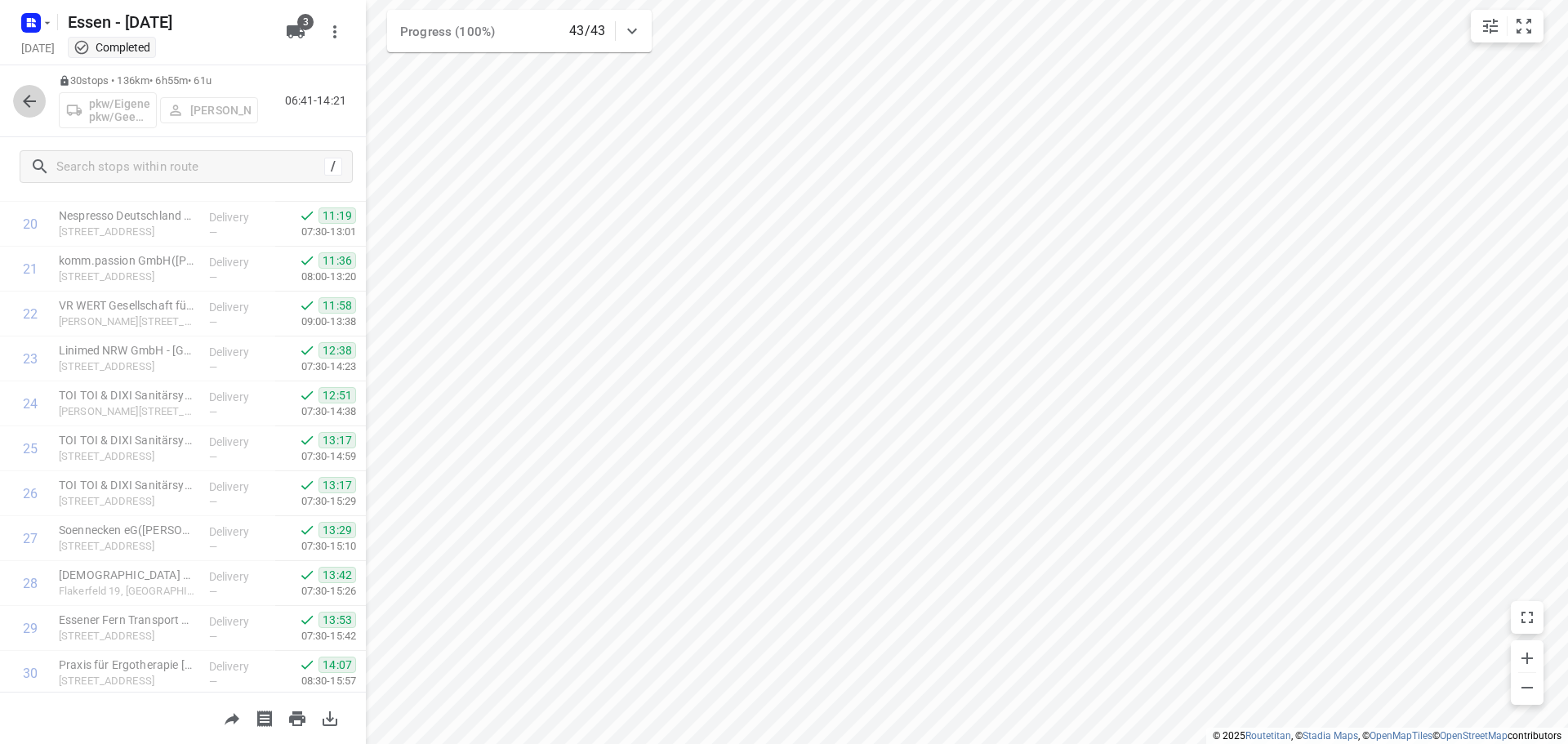
click at [27, 99] on icon "button" at bounding box center [29, 101] width 20 height 20
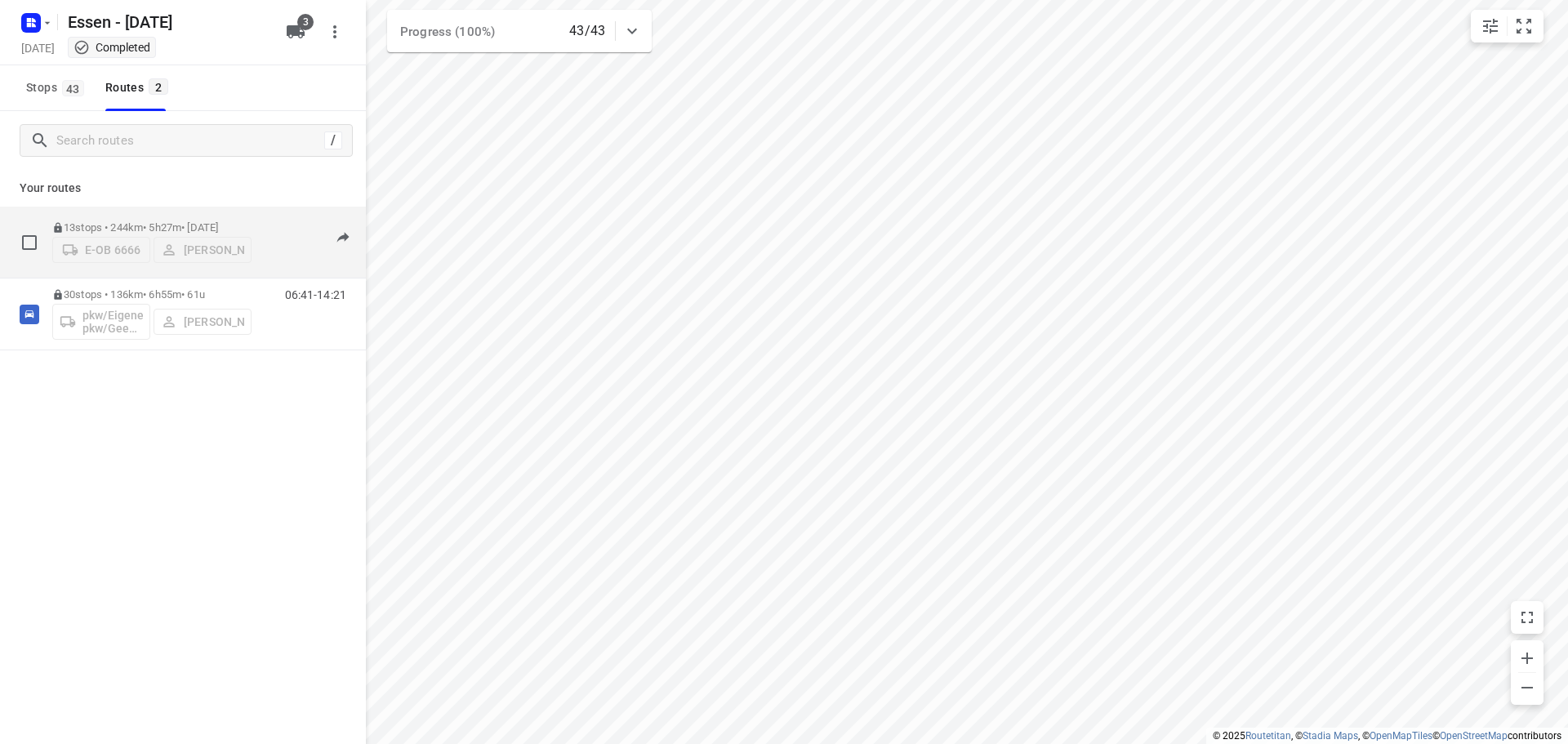
click at [220, 221] on p "13 stops • 244km • 5h27m • [DATE]" at bounding box center [151, 227] width 199 height 12
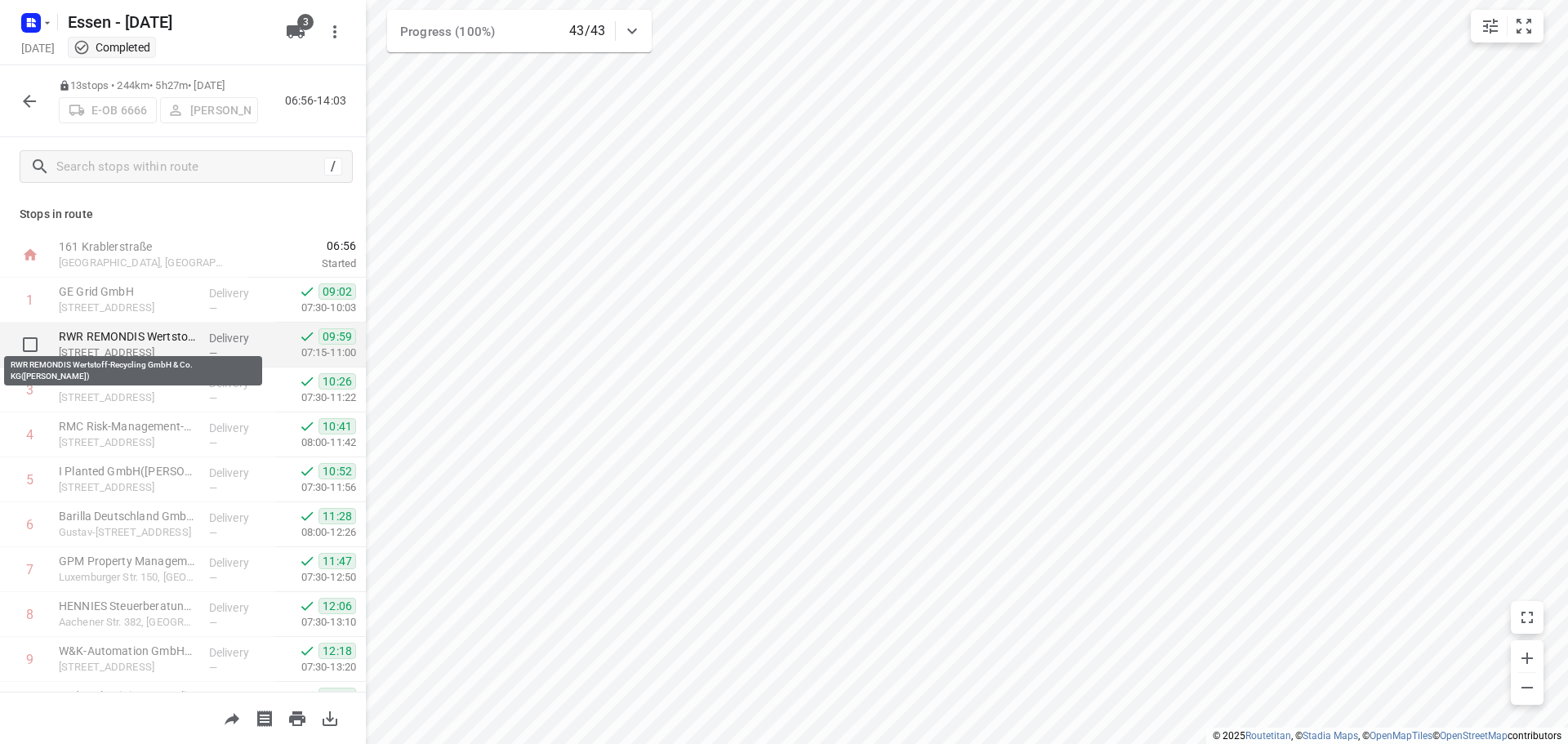
click at [183, 333] on p "RWR REMONDIS Wertstoff-Recycling GmbH & Co. KG([PERSON_NAME])" at bounding box center [127, 336] width 137 height 16
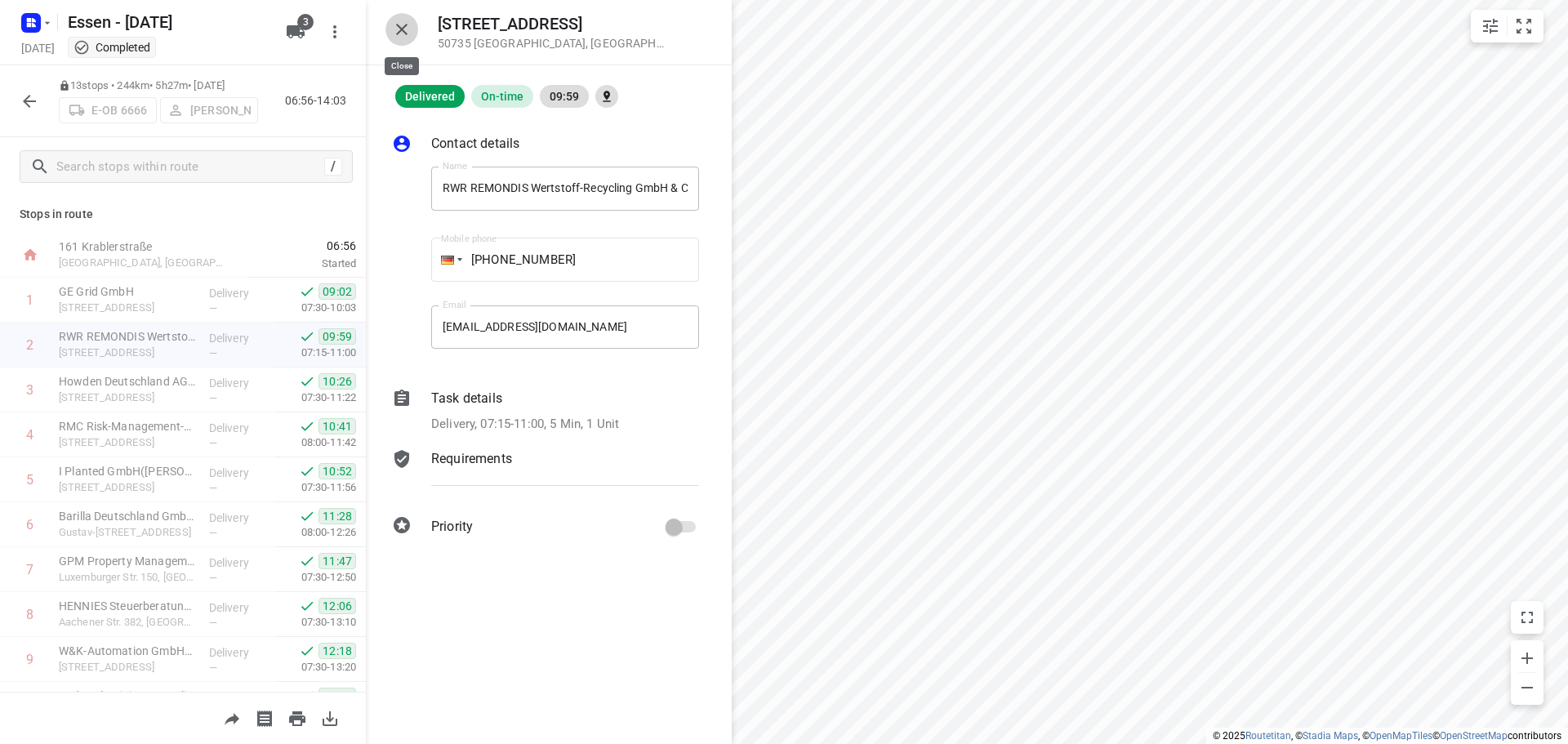
click at [403, 27] on icon "button" at bounding box center [402, 29] width 11 height 11
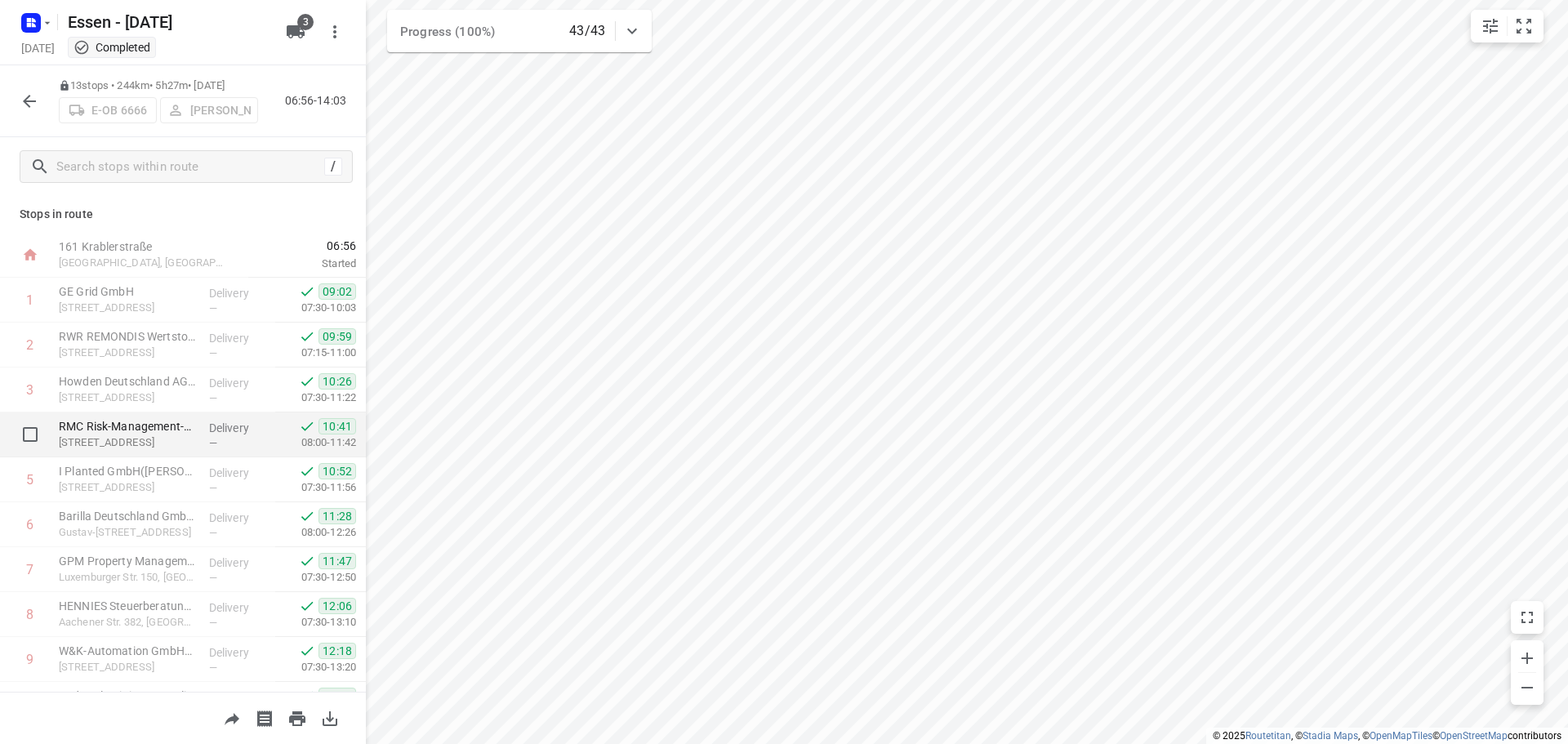
click at [155, 435] on p "[STREET_ADDRESS]" at bounding box center [127, 442] width 137 height 16
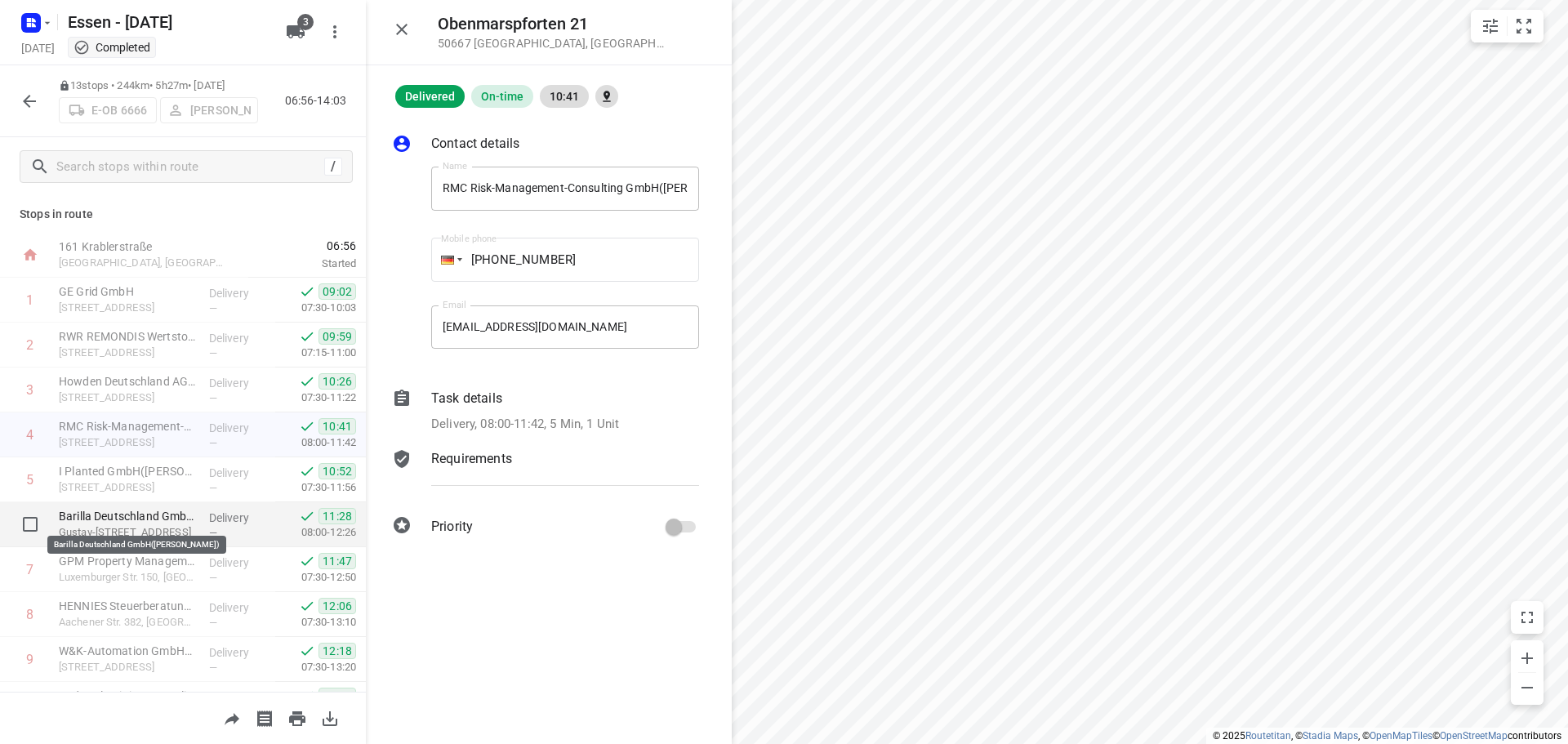
click at [117, 518] on p "Barilla Deutschland GmbH([PERSON_NAME])" at bounding box center [127, 515] width 137 height 16
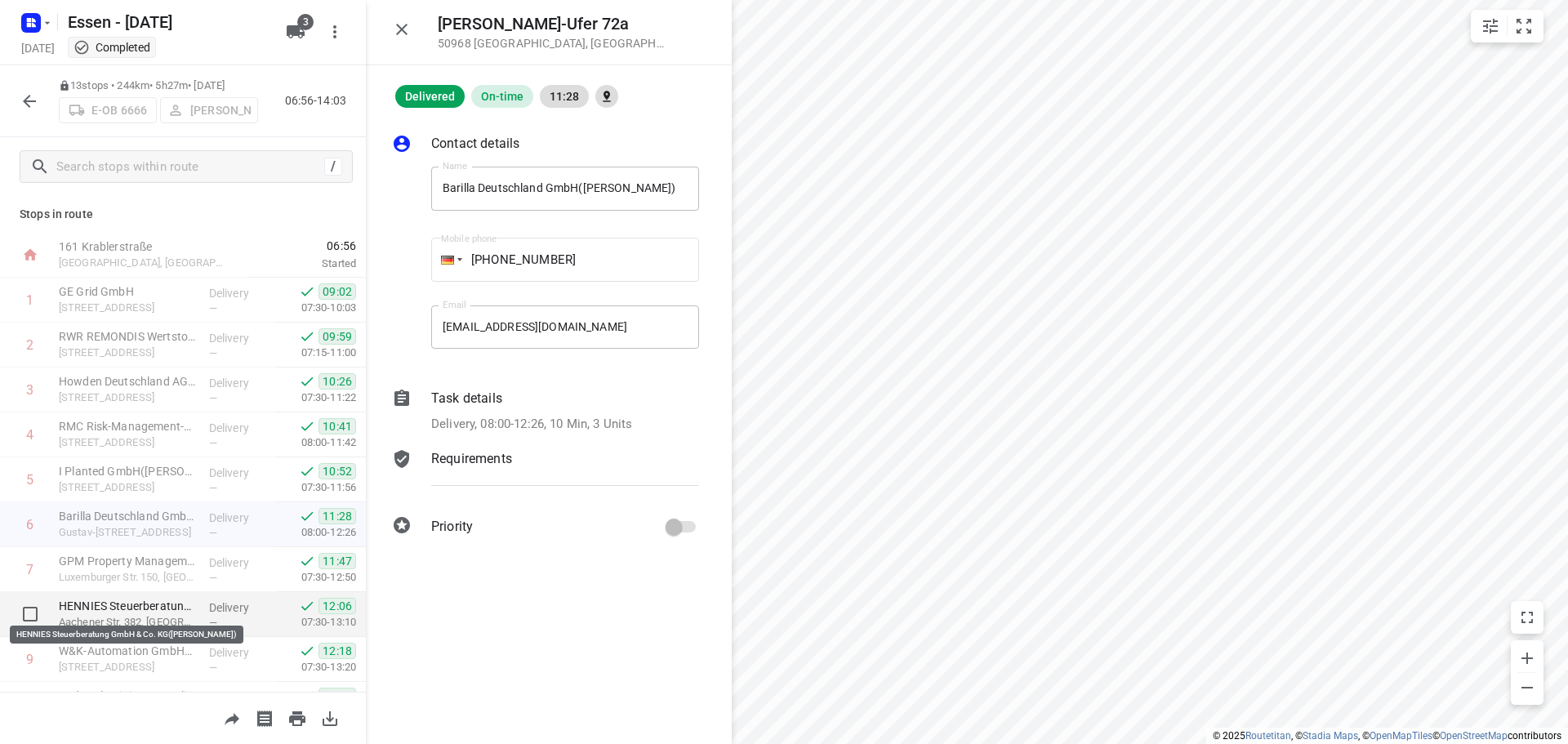
click at [113, 607] on p "HENNIES Steuerberatung GmbH & Co. KG([PERSON_NAME])" at bounding box center [127, 605] width 137 height 16
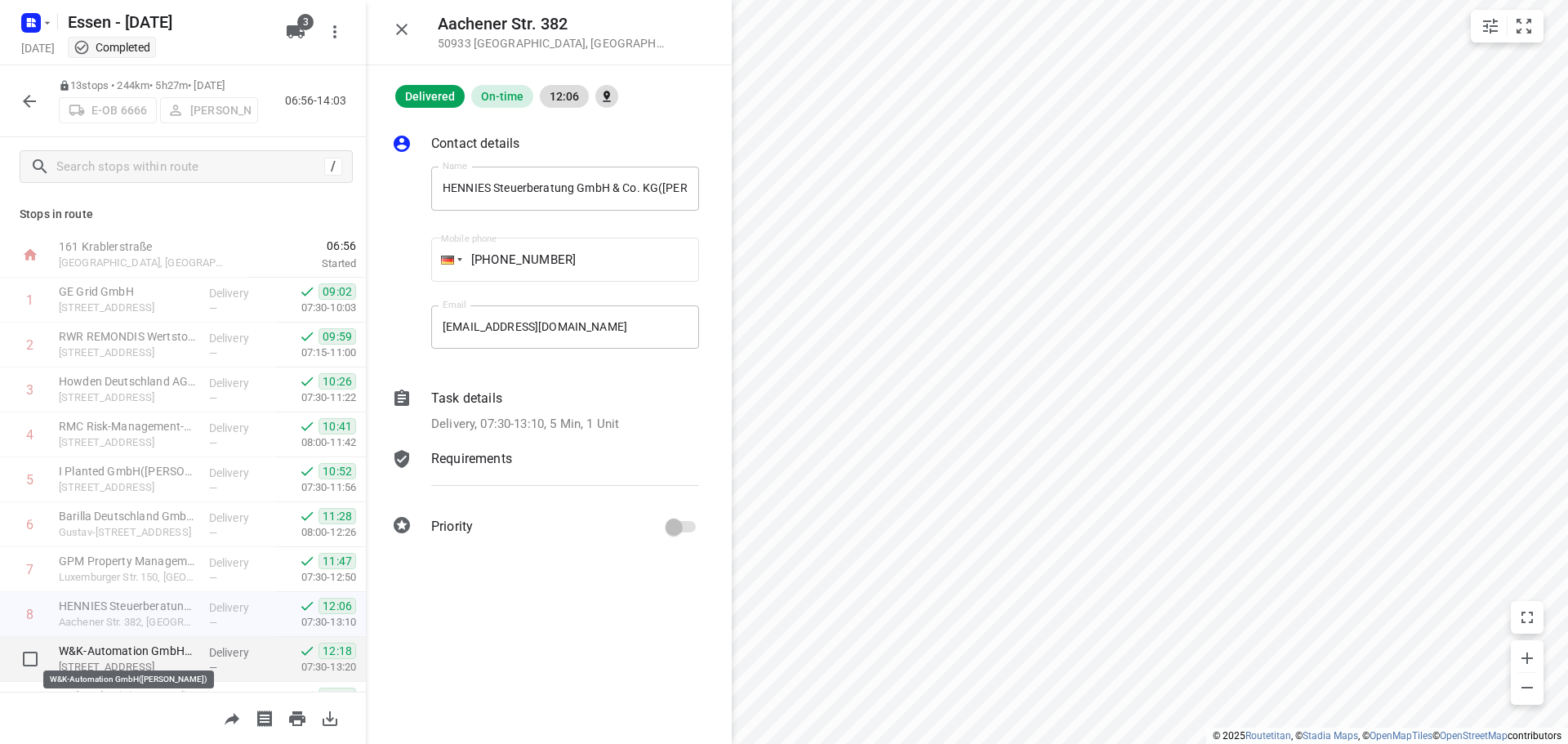
click at [120, 651] on p "W&K-Automation GmbH([PERSON_NAME])" at bounding box center [127, 650] width 137 height 16
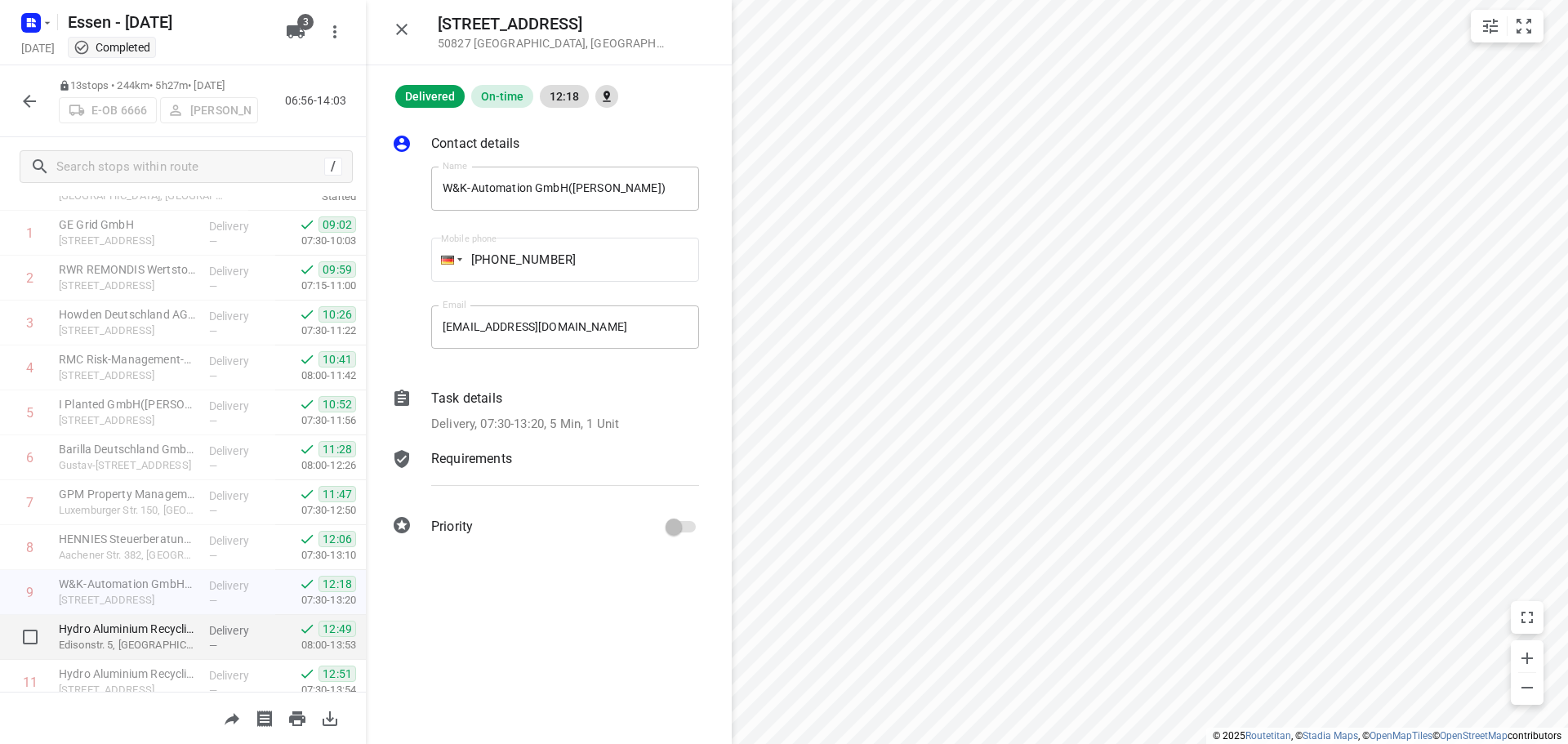
scroll to position [76, 0]
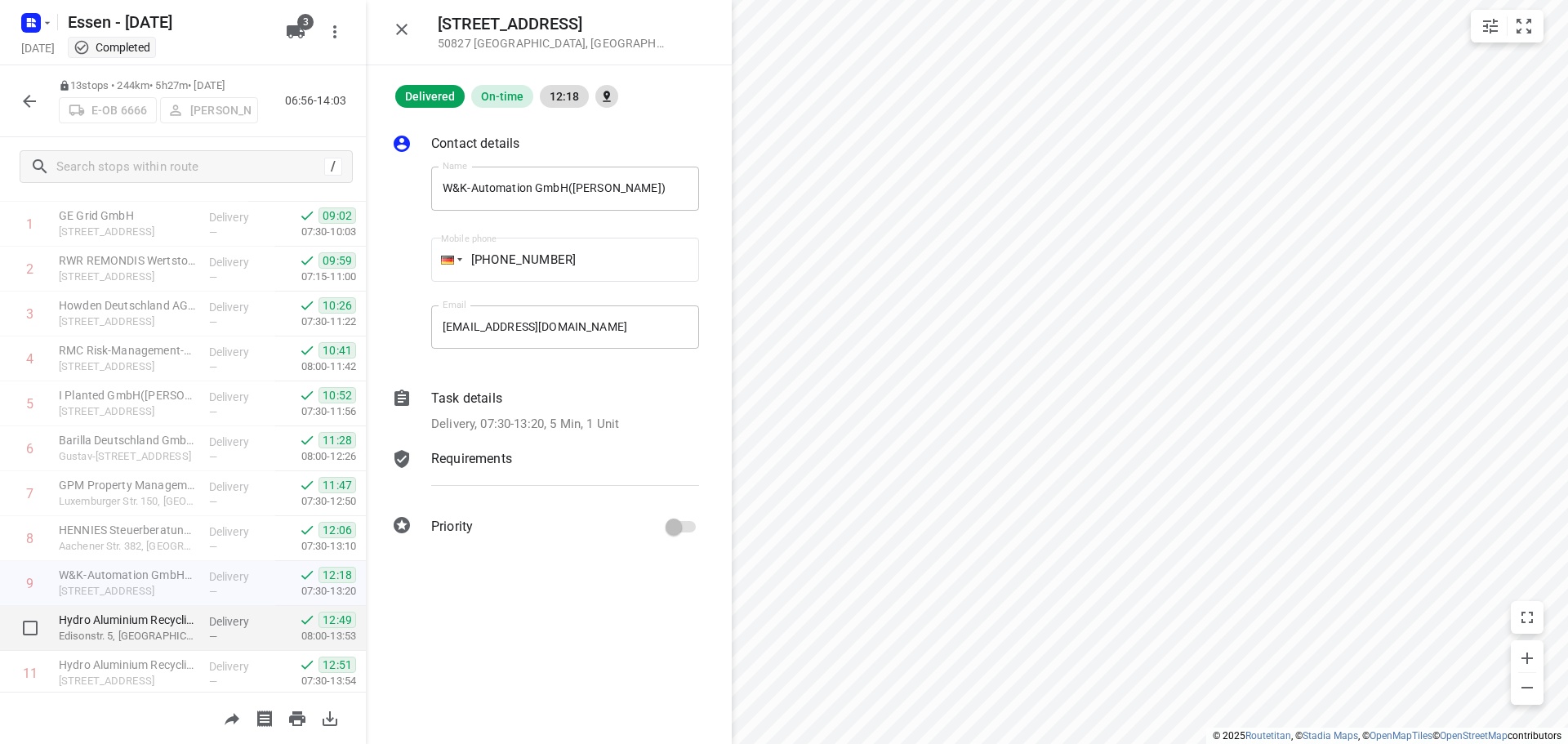
click at [117, 629] on p "Edisonstr. 5, [GEOGRAPHIC_DATA]" at bounding box center [127, 635] width 137 height 16
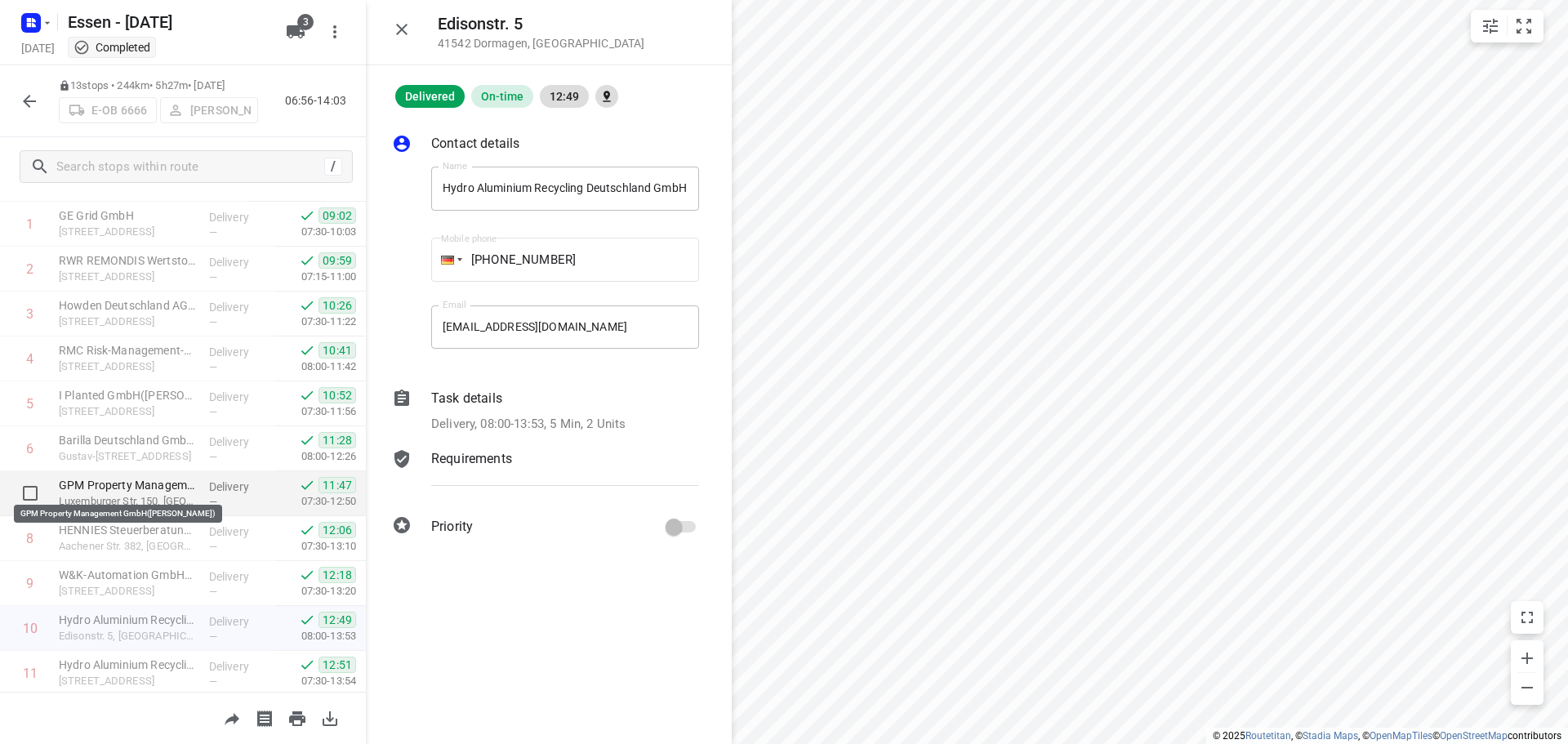
click at [123, 487] on p "GPM Property Management GmbH([PERSON_NAME])" at bounding box center [127, 485] width 137 height 16
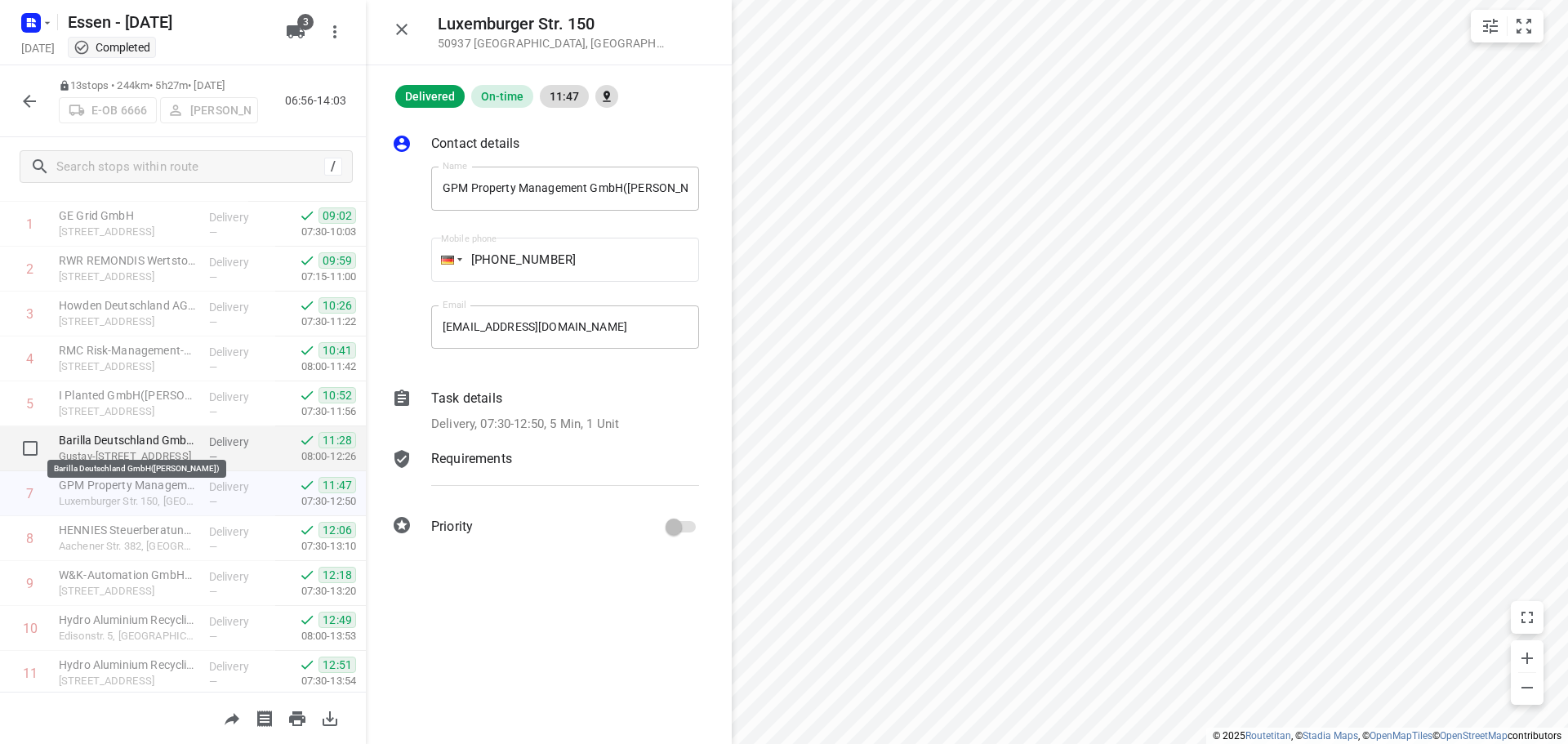
click at [119, 444] on p "Barilla Deutschland GmbH([PERSON_NAME])" at bounding box center [127, 440] width 137 height 16
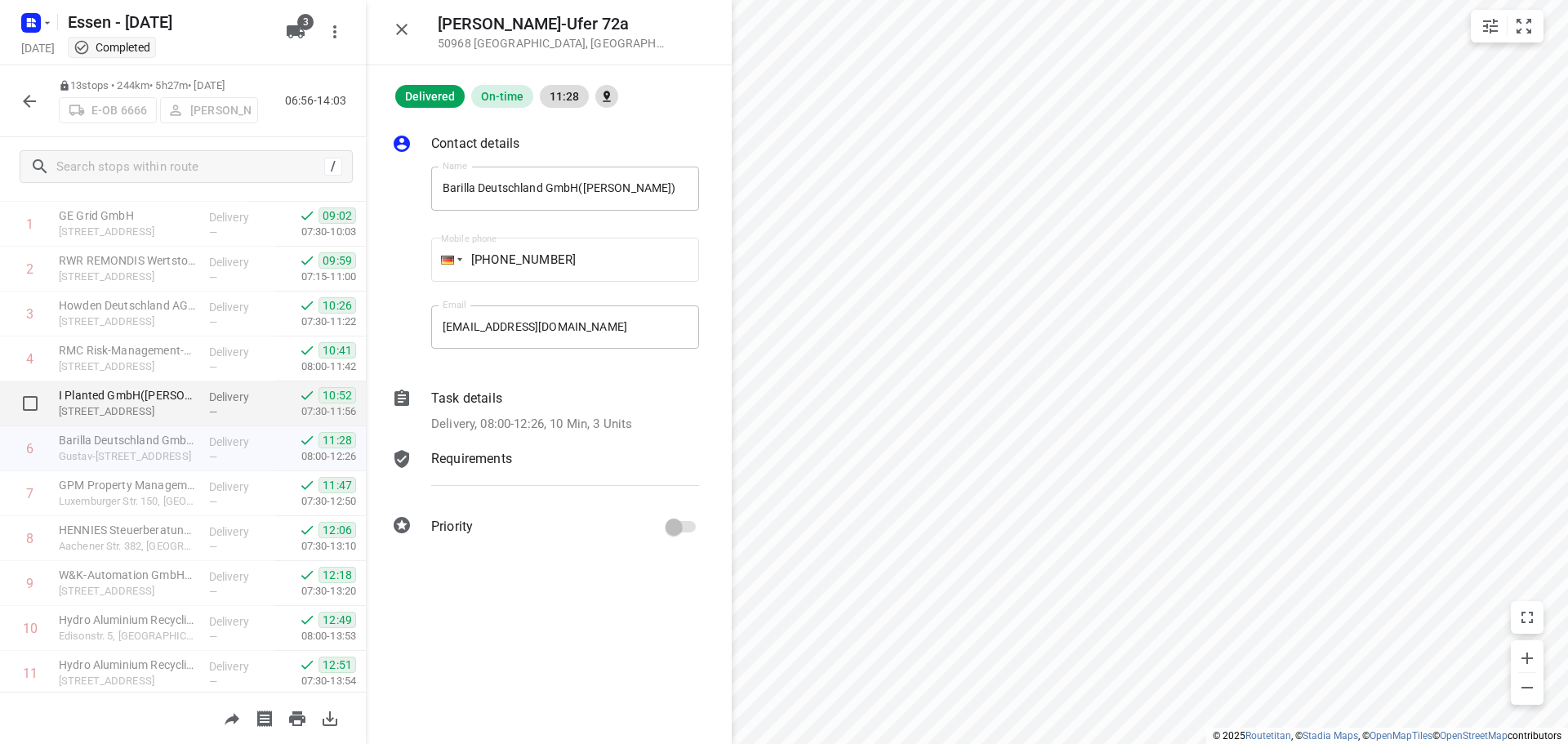
click at [126, 406] on p "[STREET_ADDRESS]" at bounding box center [127, 411] width 137 height 16
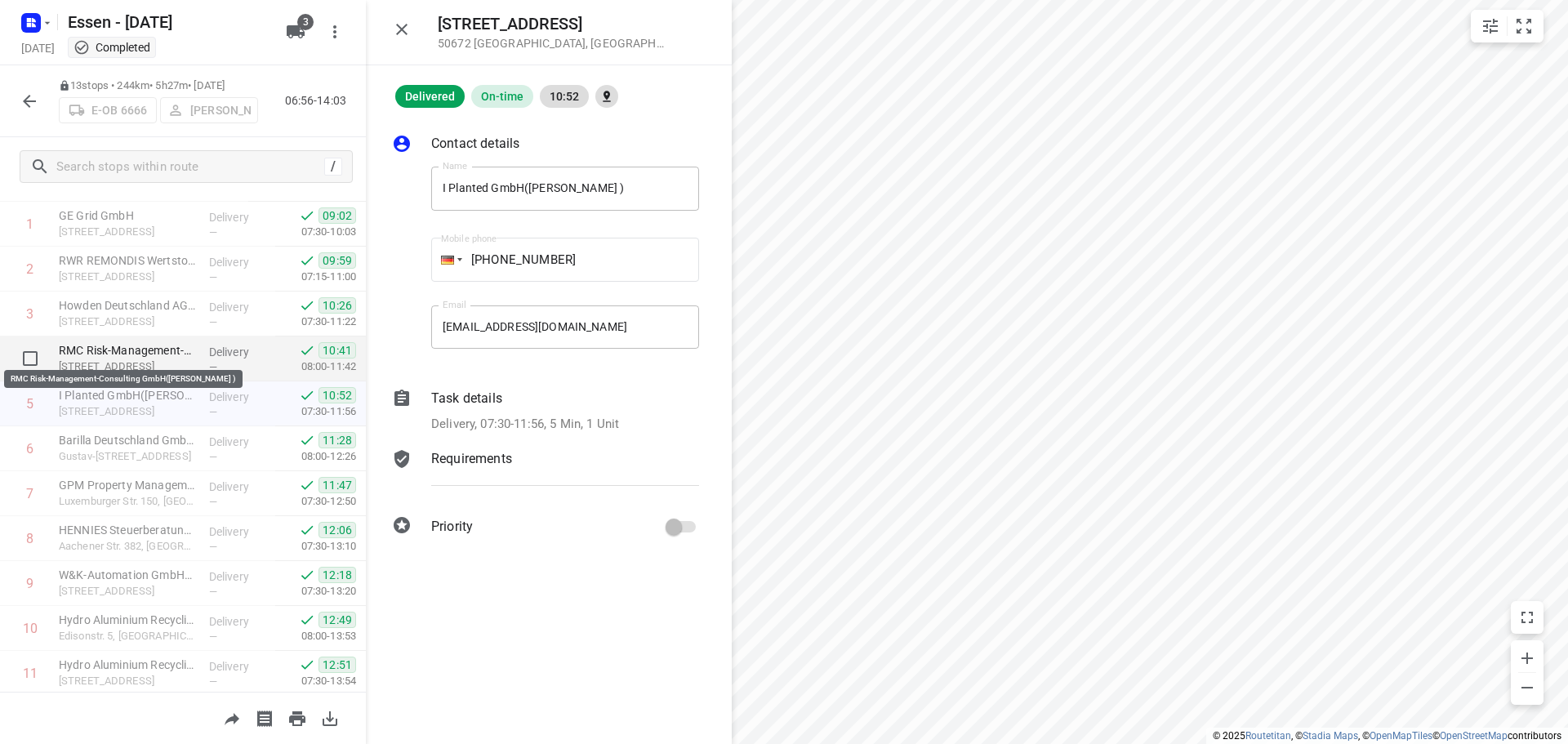
click at [129, 352] on p "RMC Risk-Management-Consulting GmbH([PERSON_NAME] )" at bounding box center [127, 350] width 137 height 16
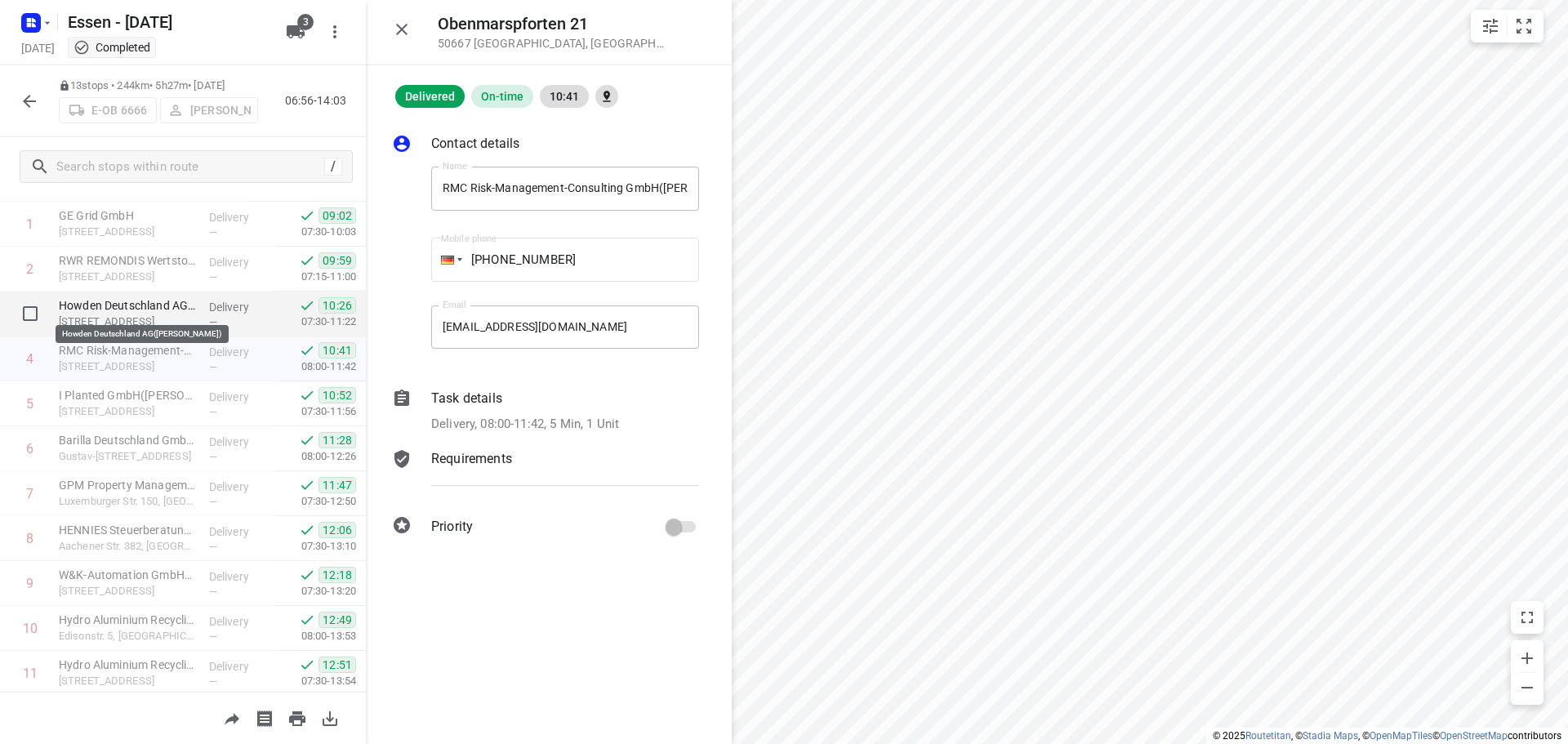
click at [133, 312] on p "Howden Deutschland AG([PERSON_NAME])" at bounding box center [127, 304] width 137 height 16
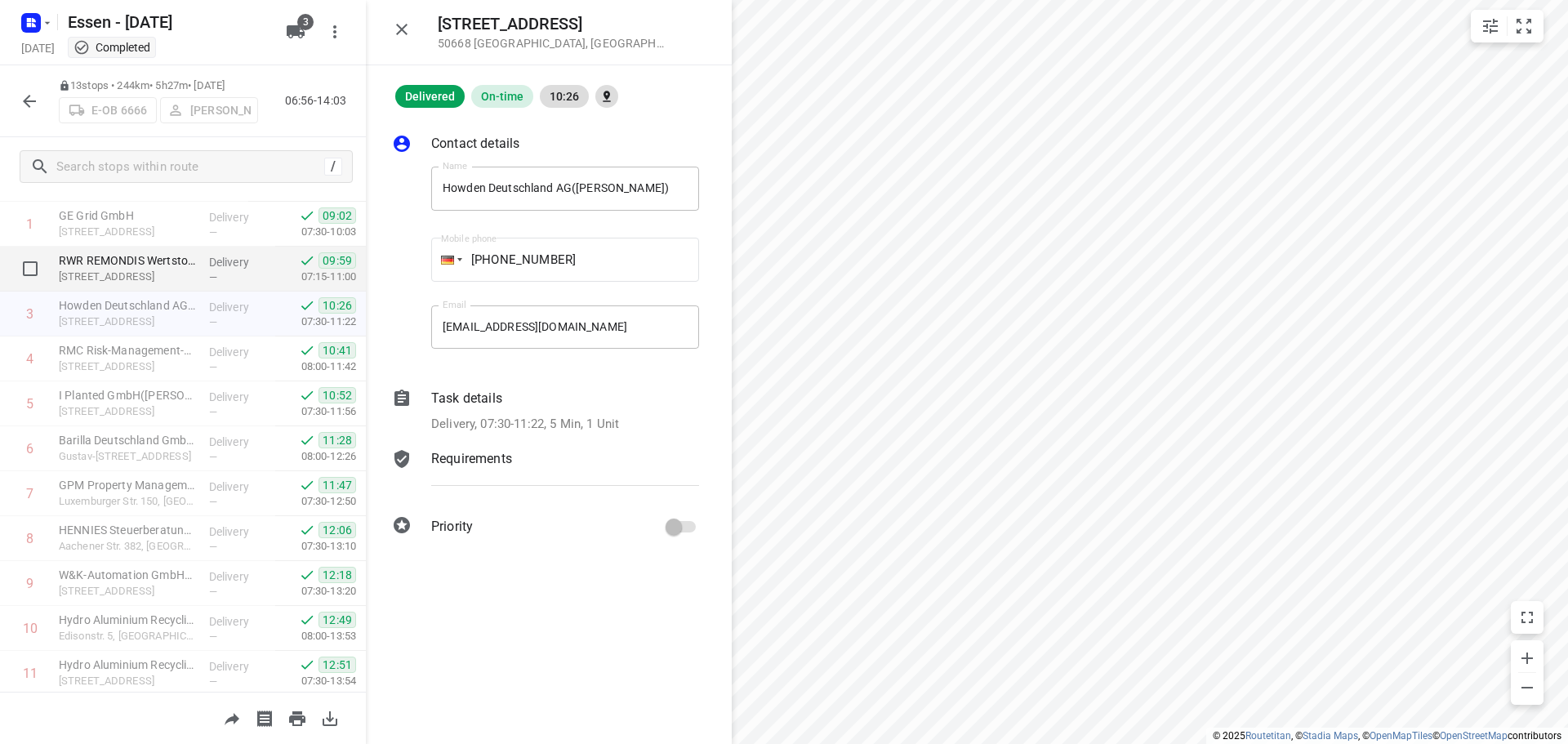
click at [134, 279] on p "[STREET_ADDRESS]" at bounding box center [127, 276] width 137 height 16
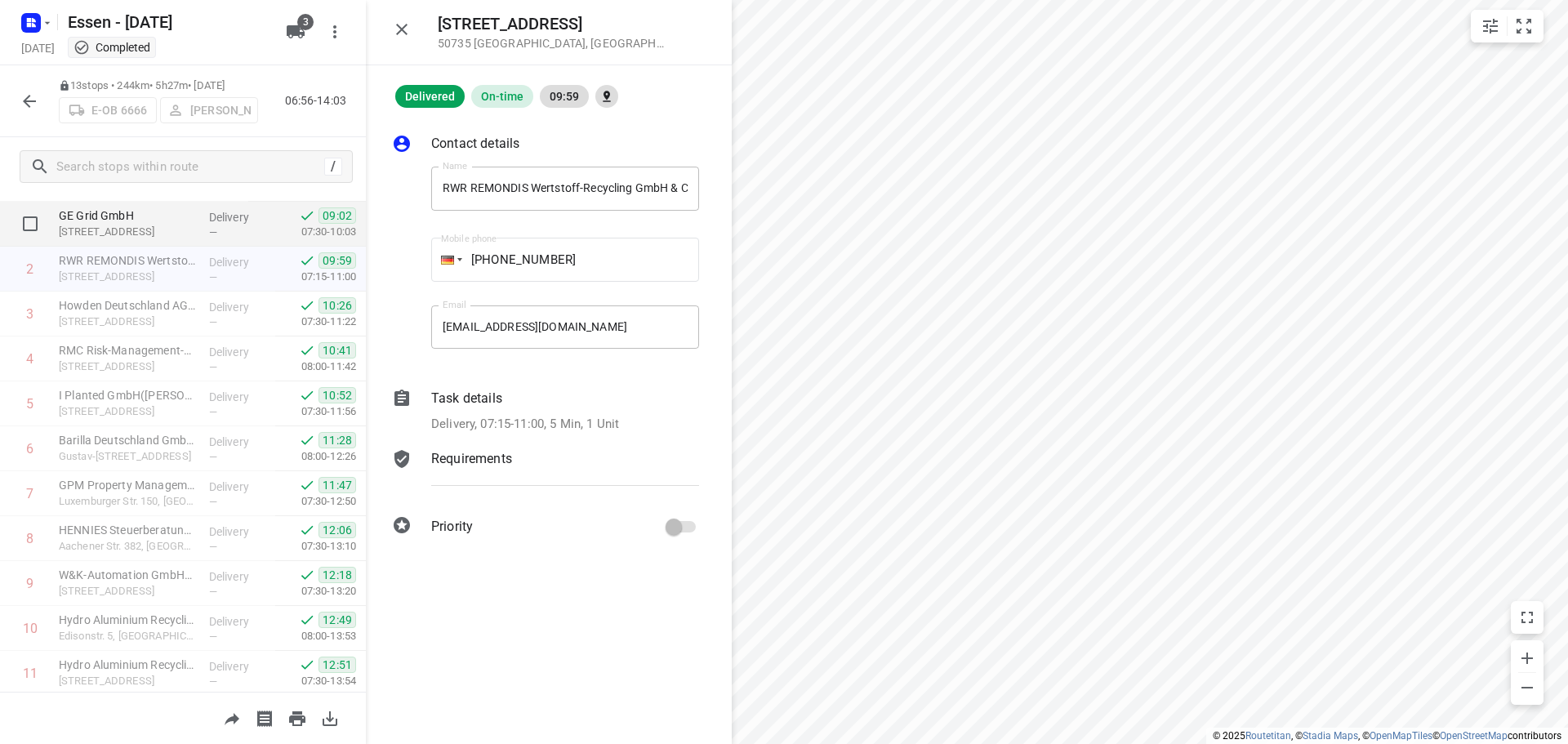
click at [131, 241] on div "GE Grid GmbH [STREET_ADDRESS]" at bounding box center [127, 224] width 150 height 45
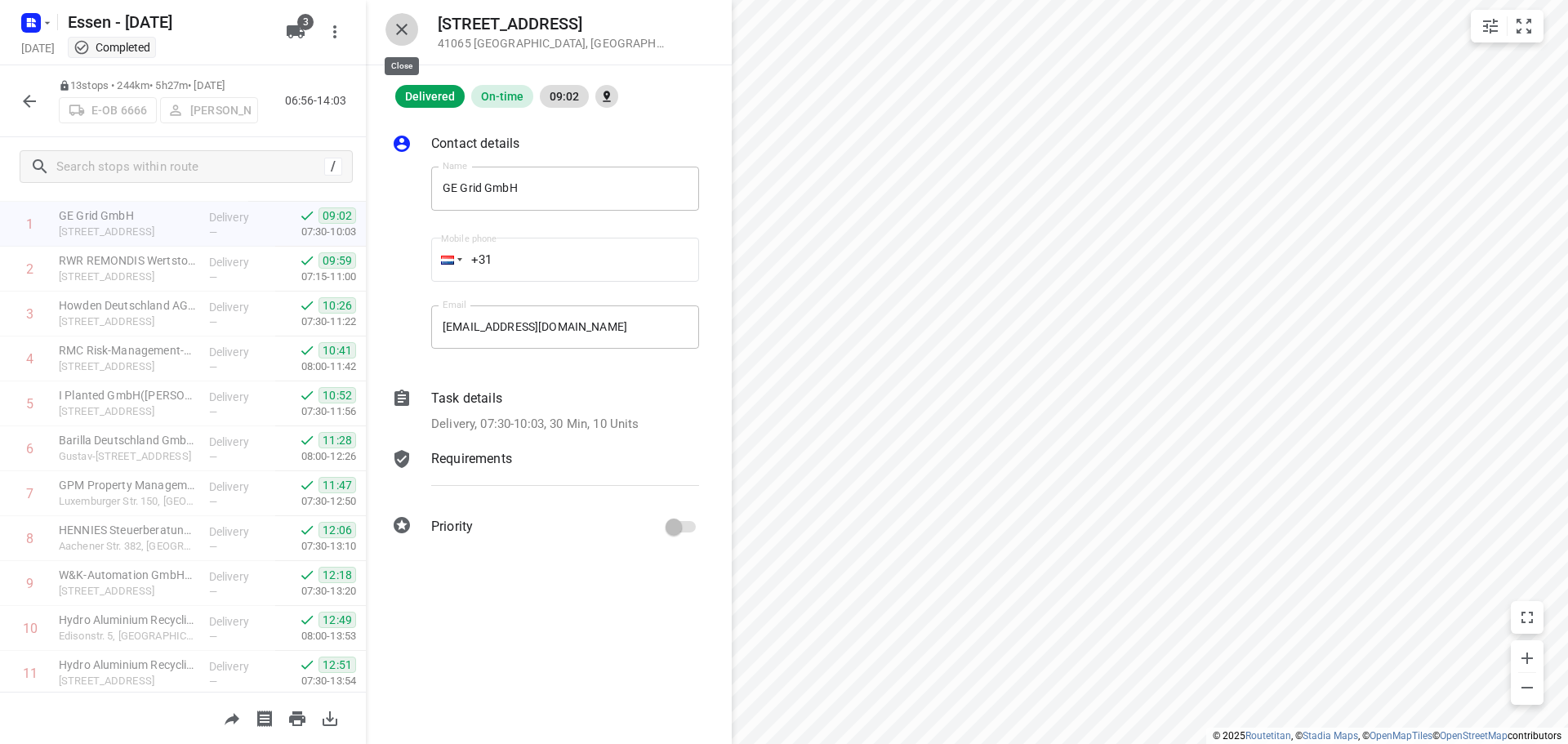
click at [397, 28] on icon "button" at bounding box center [402, 29] width 20 height 20
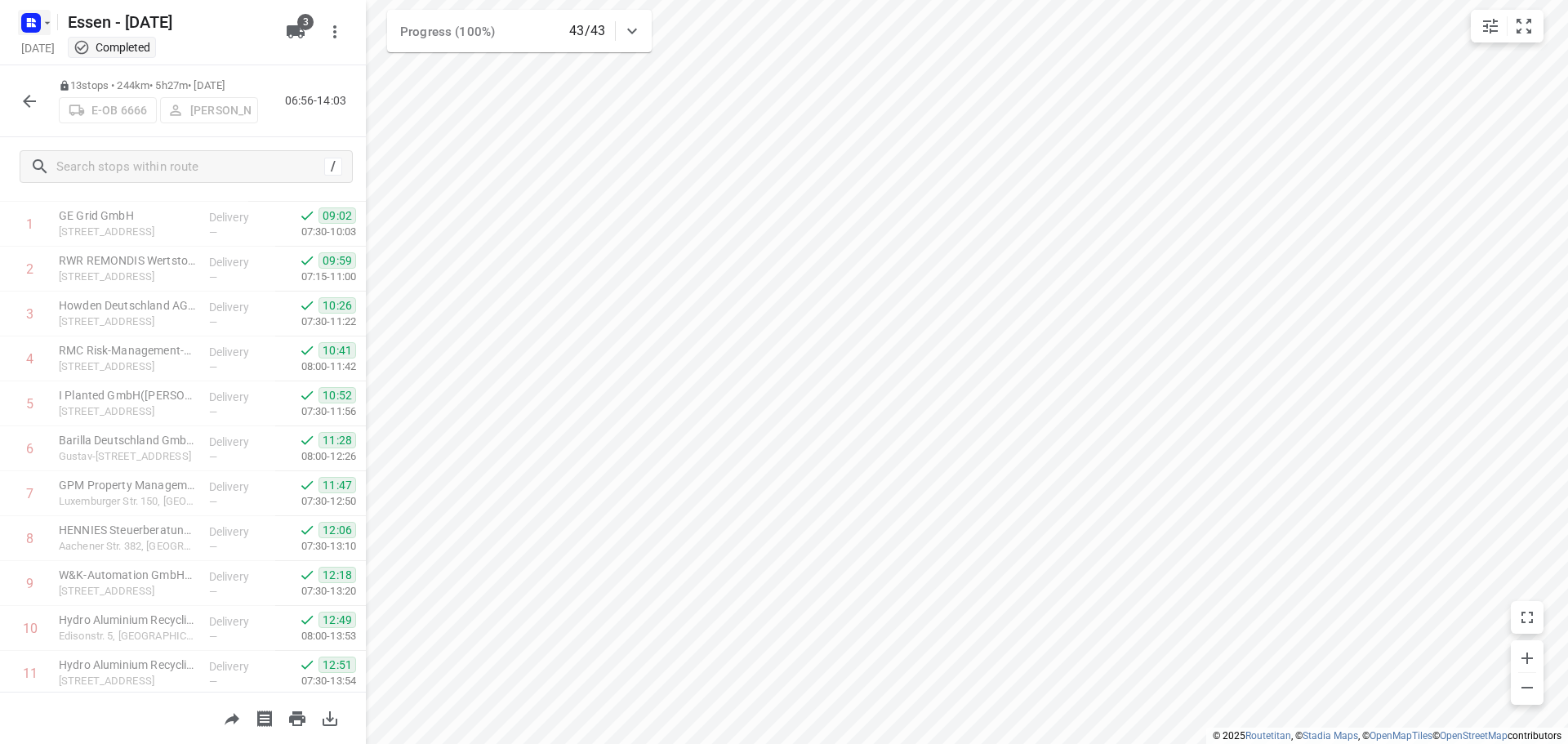
click at [44, 20] on icon "button" at bounding box center [47, 23] width 13 height 13
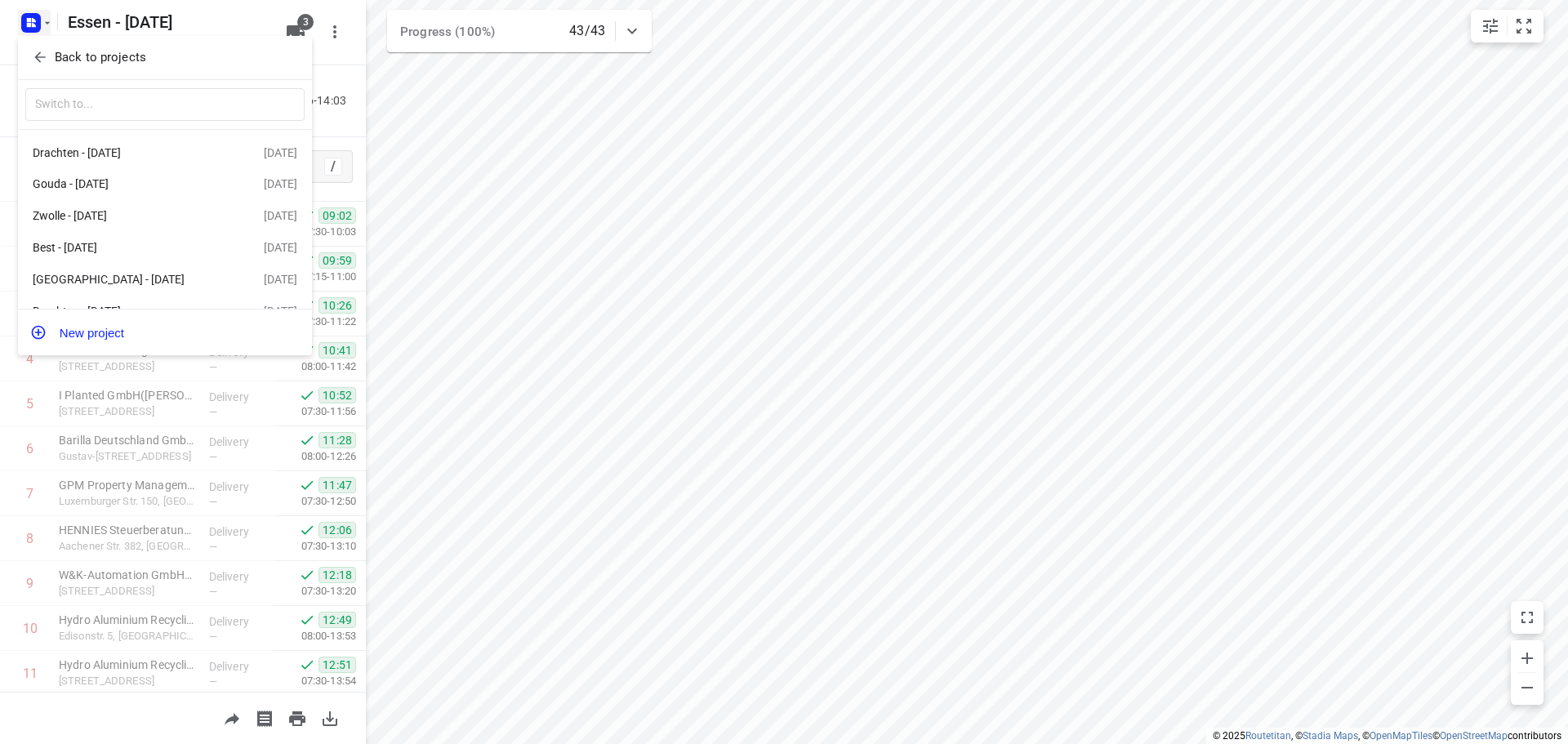
click at [39, 54] on icon "button" at bounding box center [39, 57] width 10 height 10
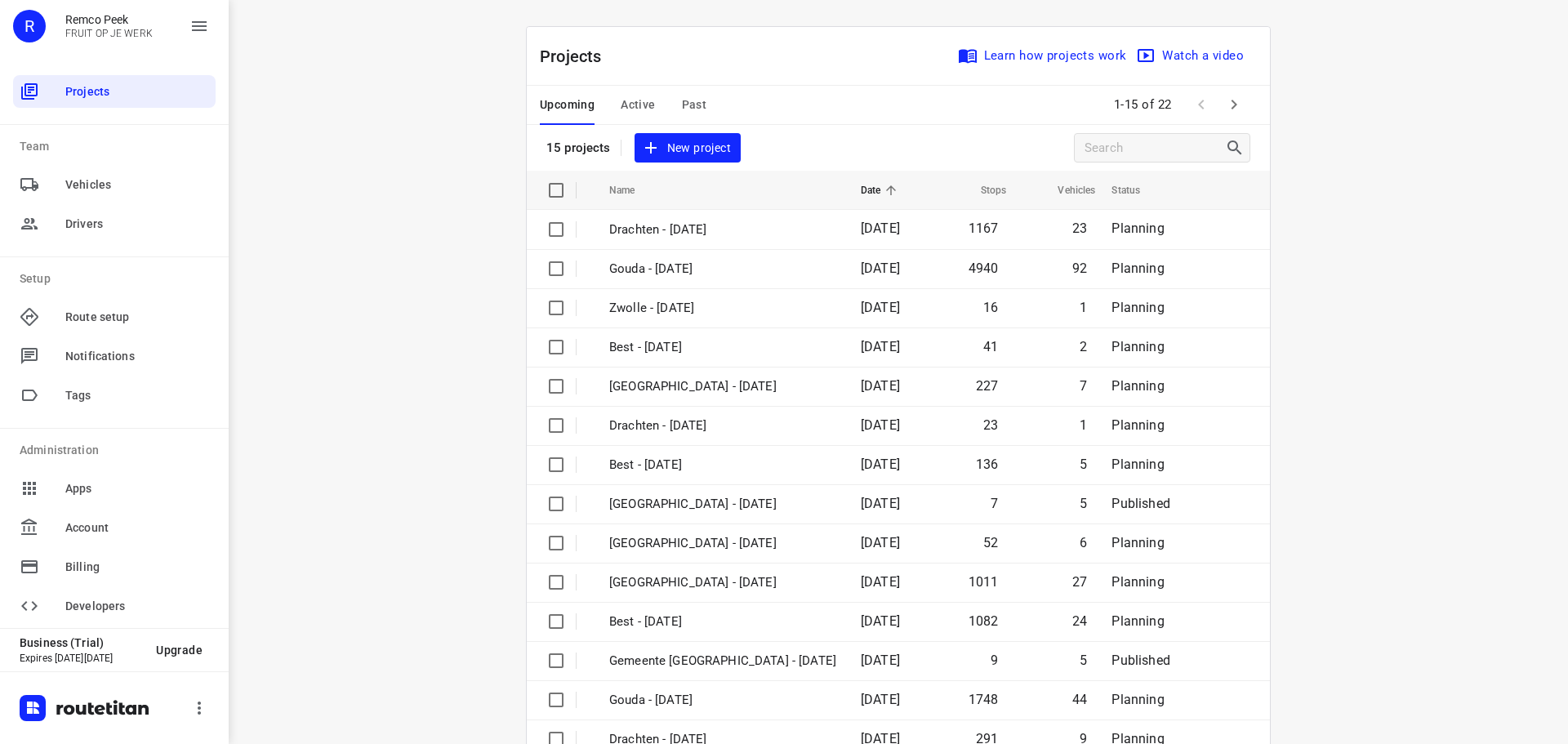
click at [621, 99] on span "Active" at bounding box center [638, 105] width 34 height 21
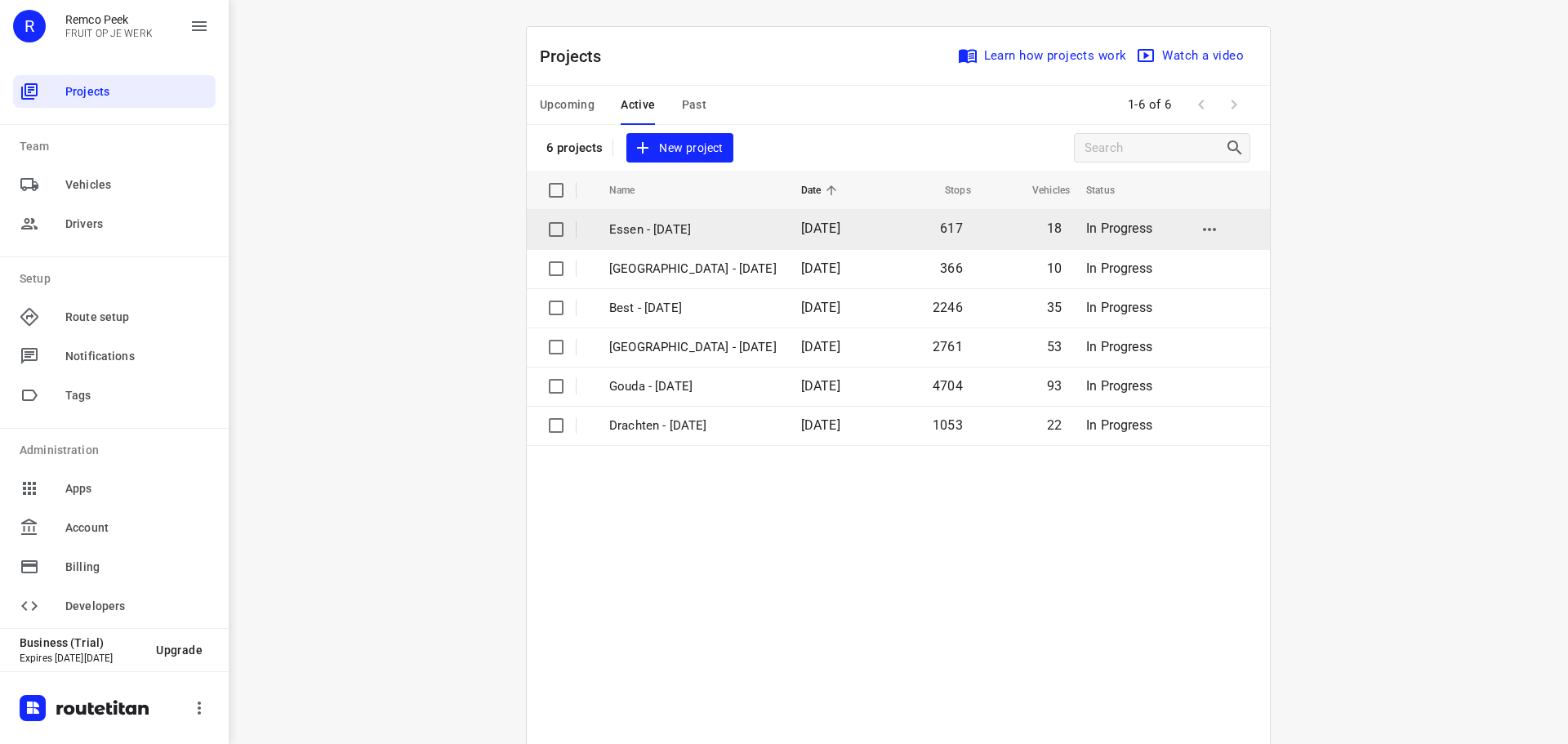
click at [698, 232] on p "Essen - [DATE]" at bounding box center [693, 230] width 167 height 19
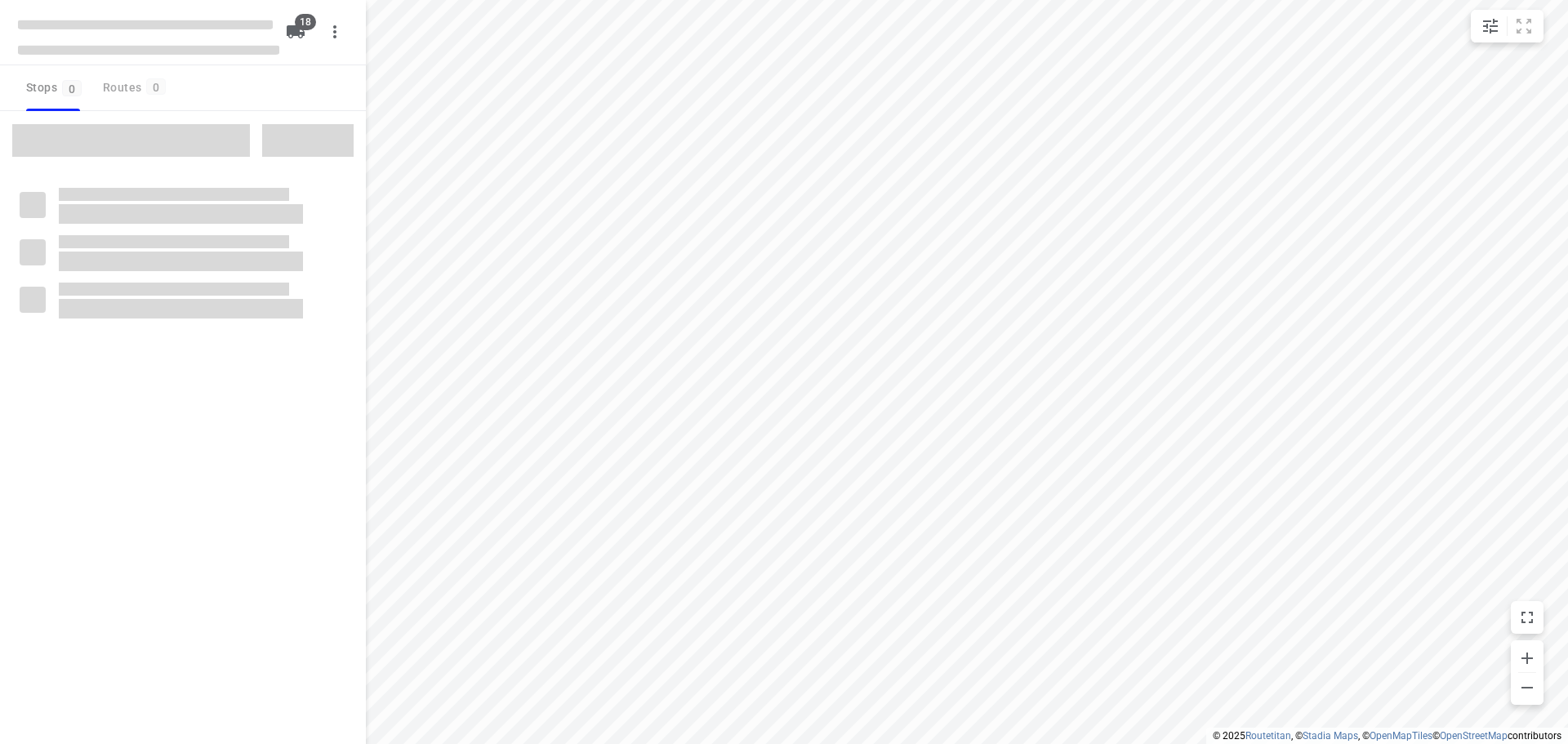
checkbox input "true"
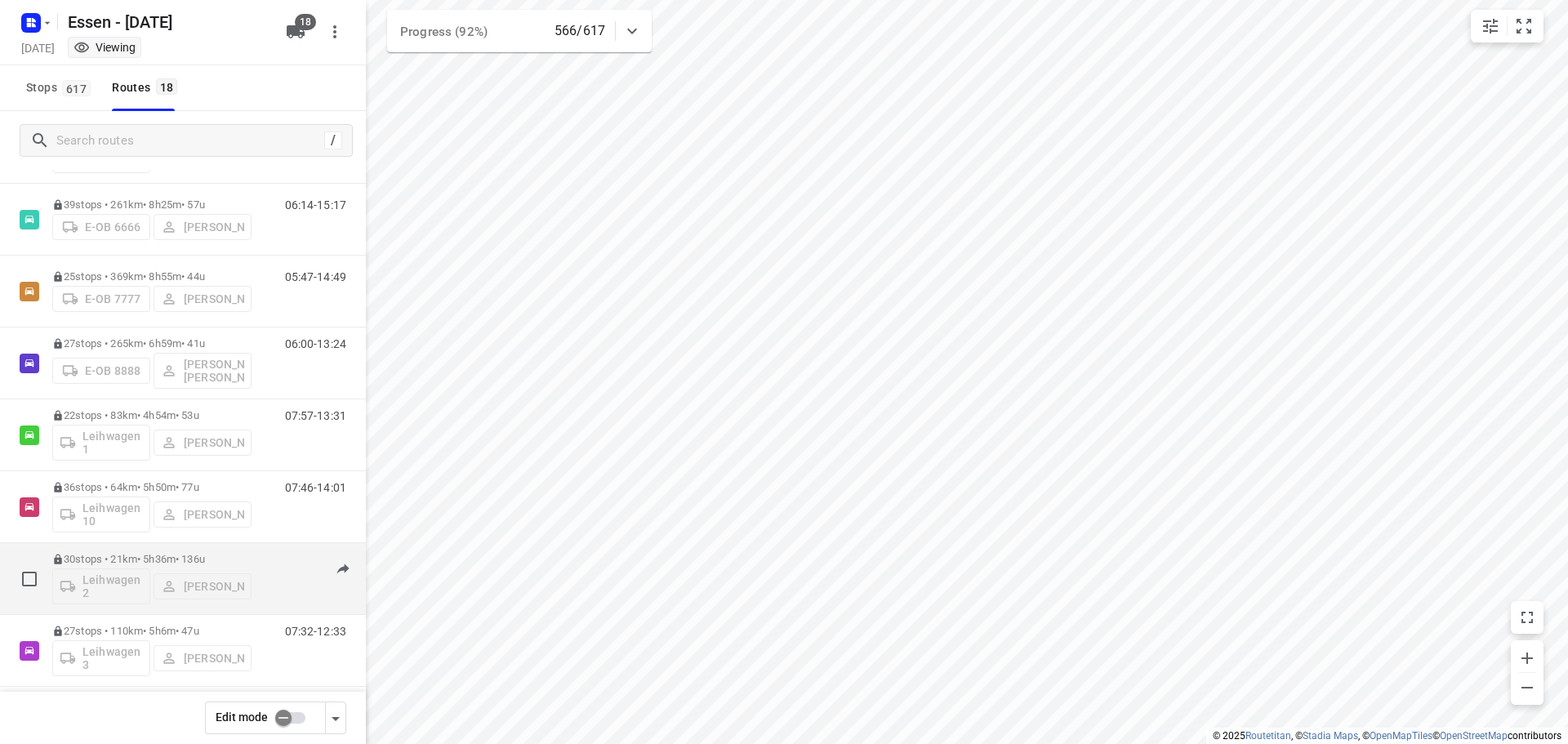
scroll to position [320, 0]
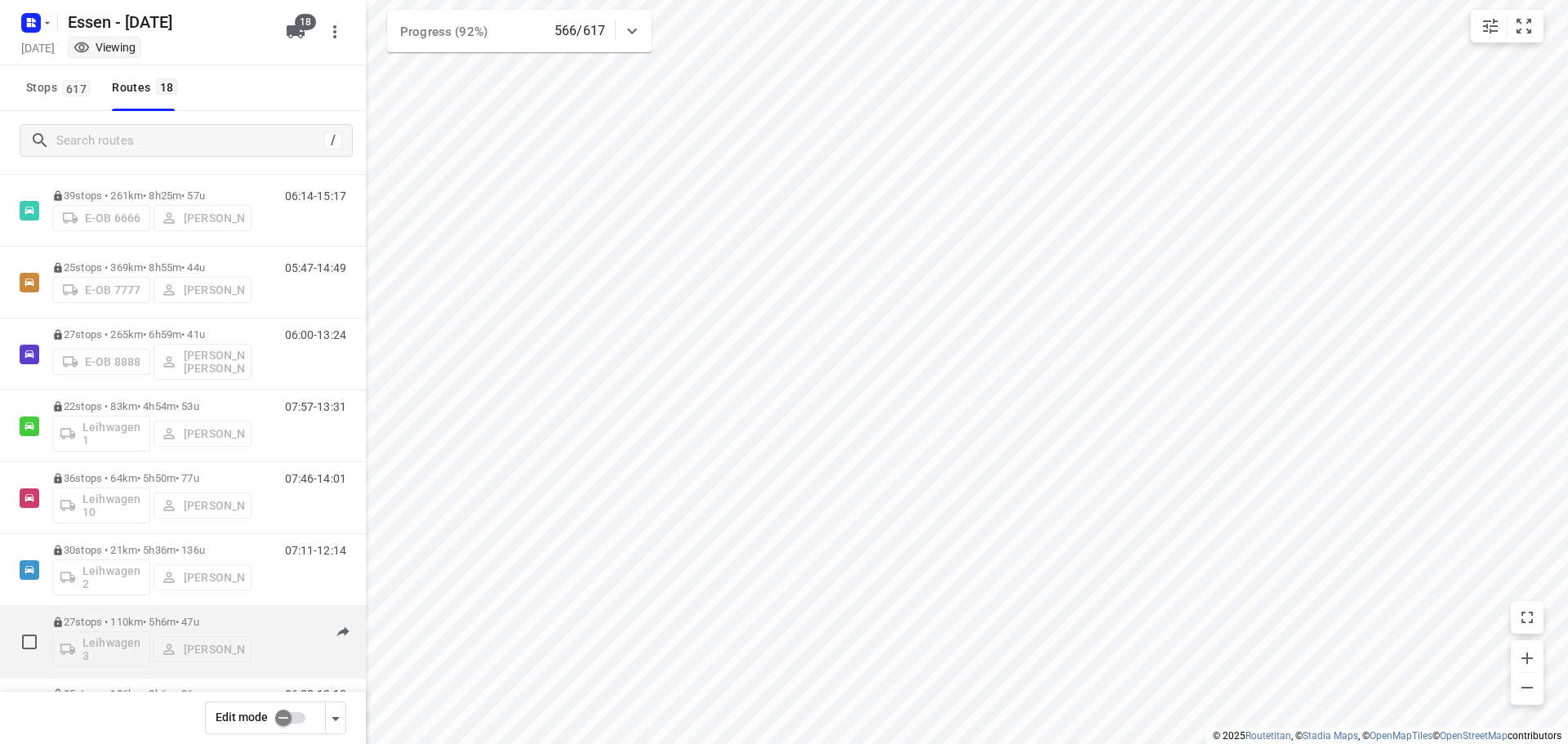
click at [189, 621] on p "27 stops • 110km • 5h6m • [DATE]" at bounding box center [151, 621] width 199 height 12
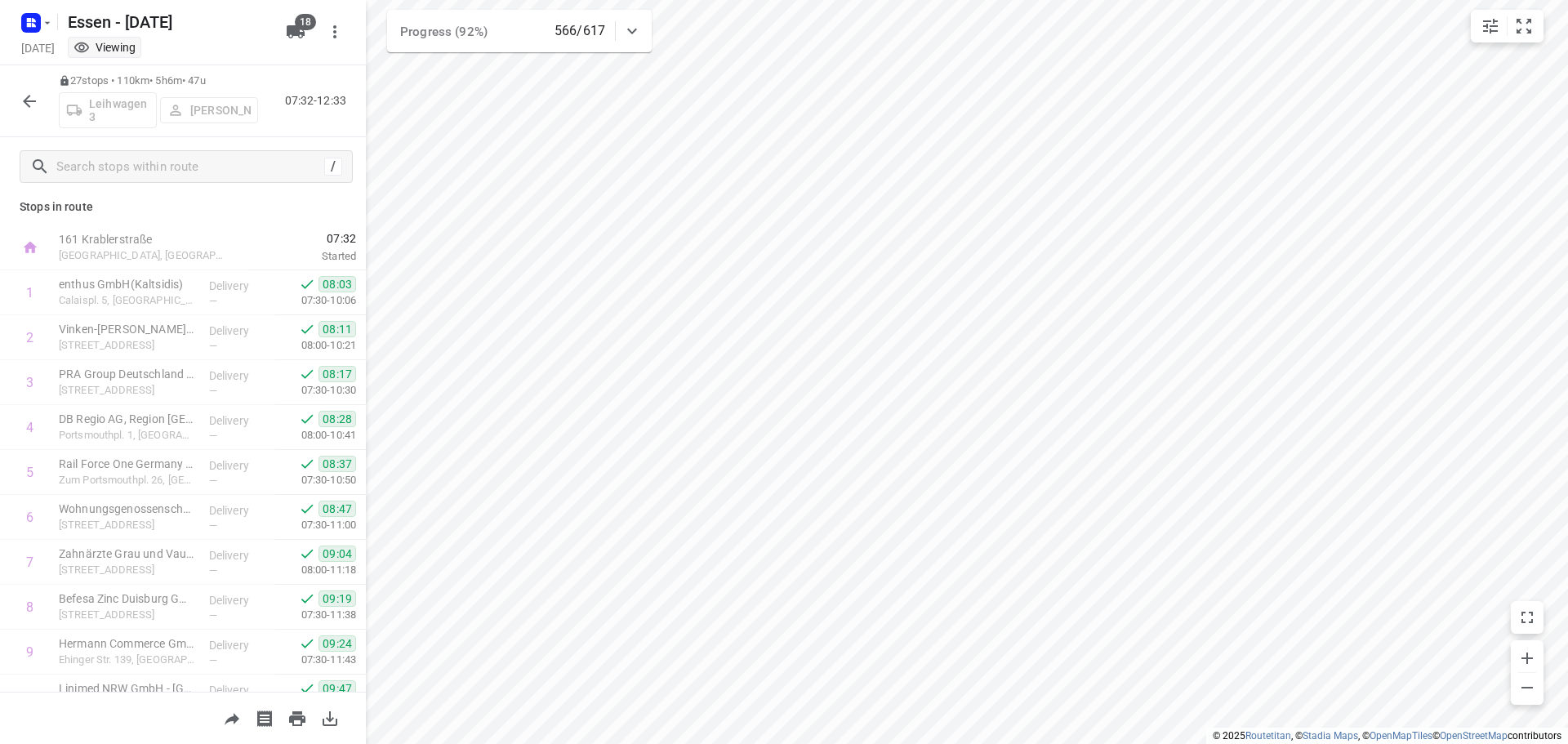
scroll to position [5, 0]
click at [31, 97] on icon "button" at bounding box center [29, 101] width 20 height 20
